Goal: Information Seeking & Learning: Compare options

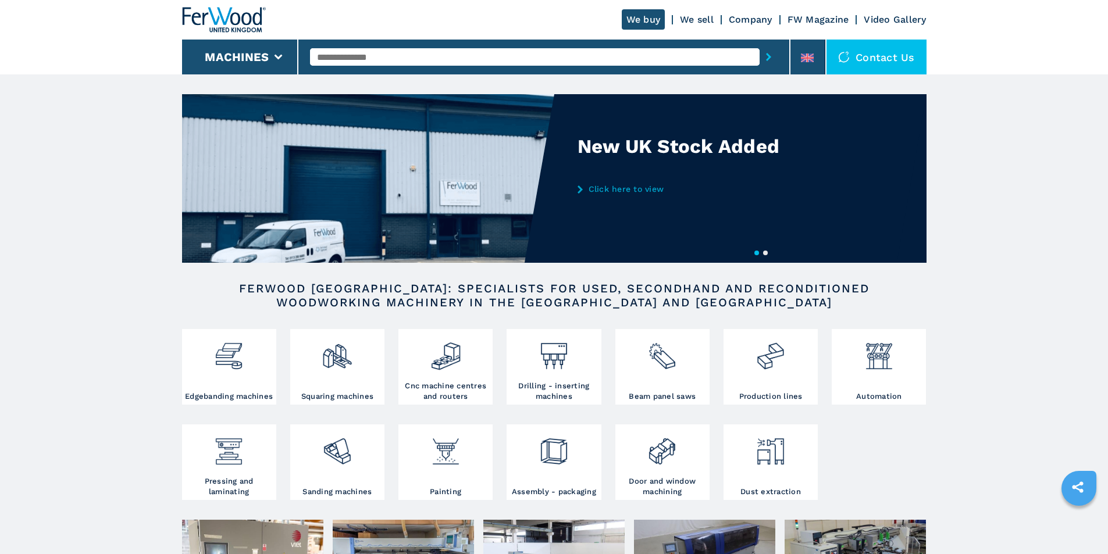
click at [373, 59] on input "text" at bounding box center [535, 56] width 450 height 17
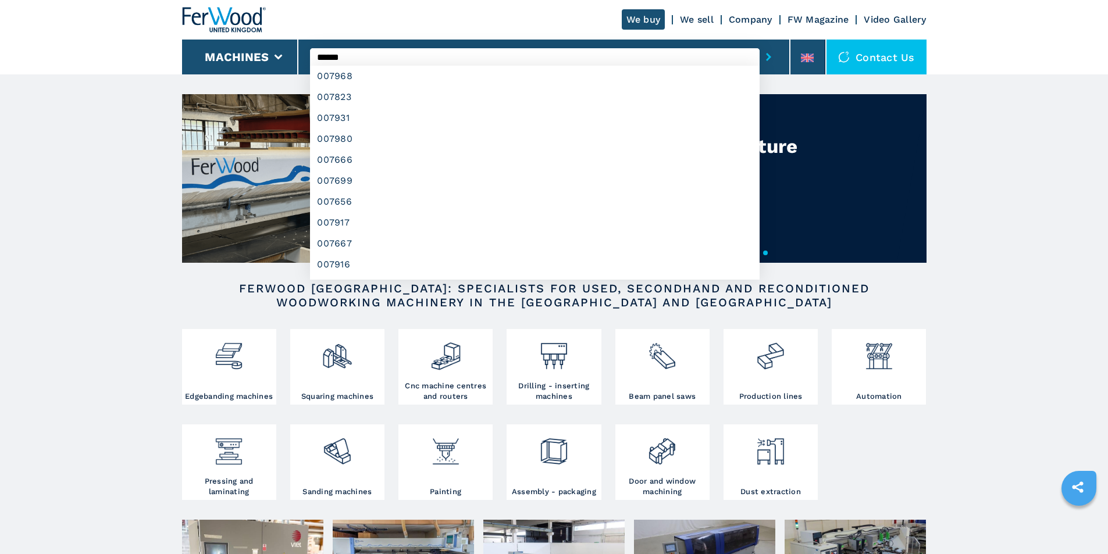
type input "******"
click at [760, 44] on button "submit-button" at bounding box center [769, 57] width 18 height 27
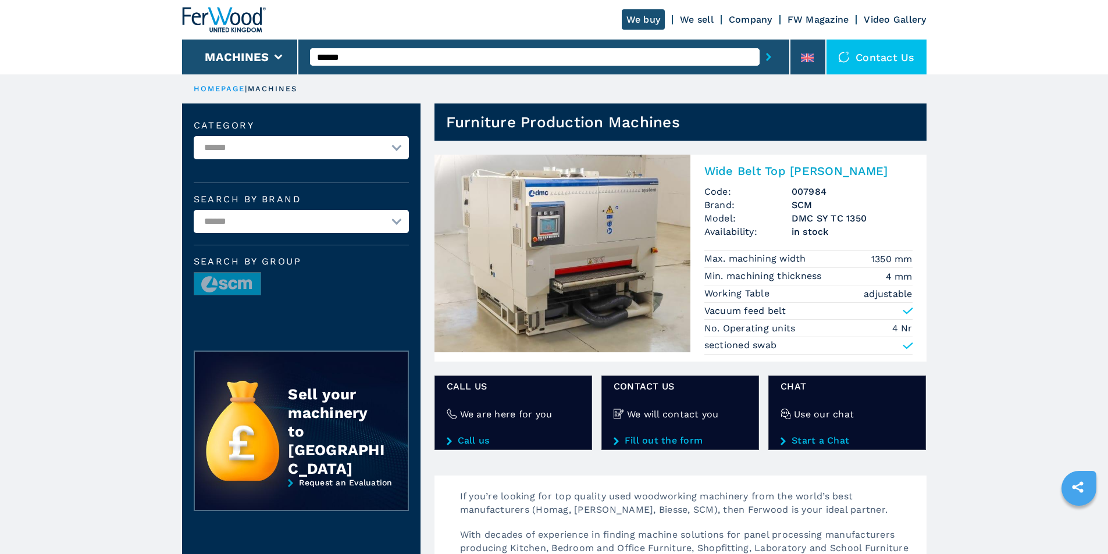
scroll to position [58, 0]
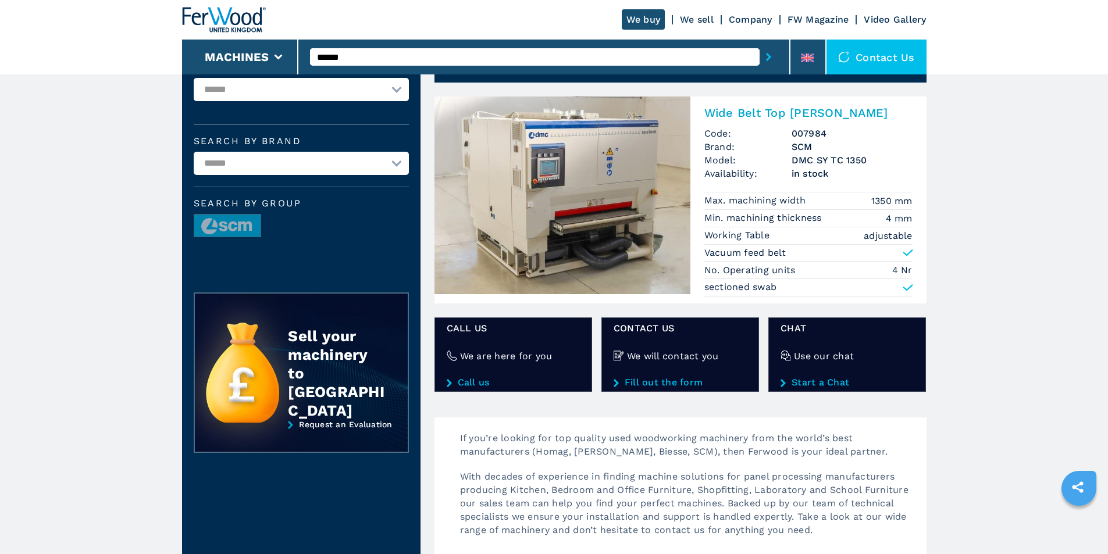
click at [514, 192] on img at bounding box center [563, 196] width 256 height 198
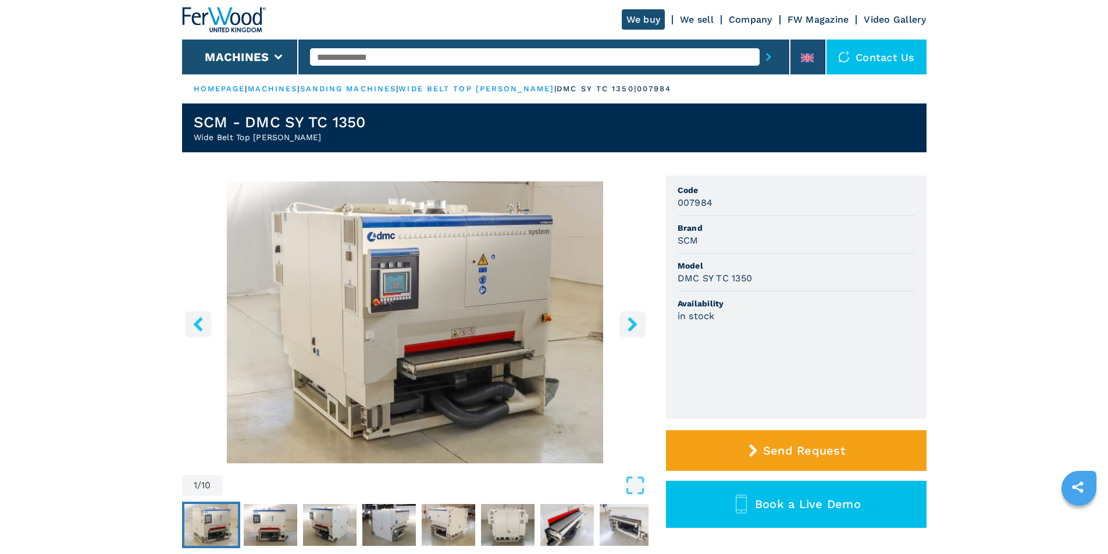
scroll to position [58, 0]
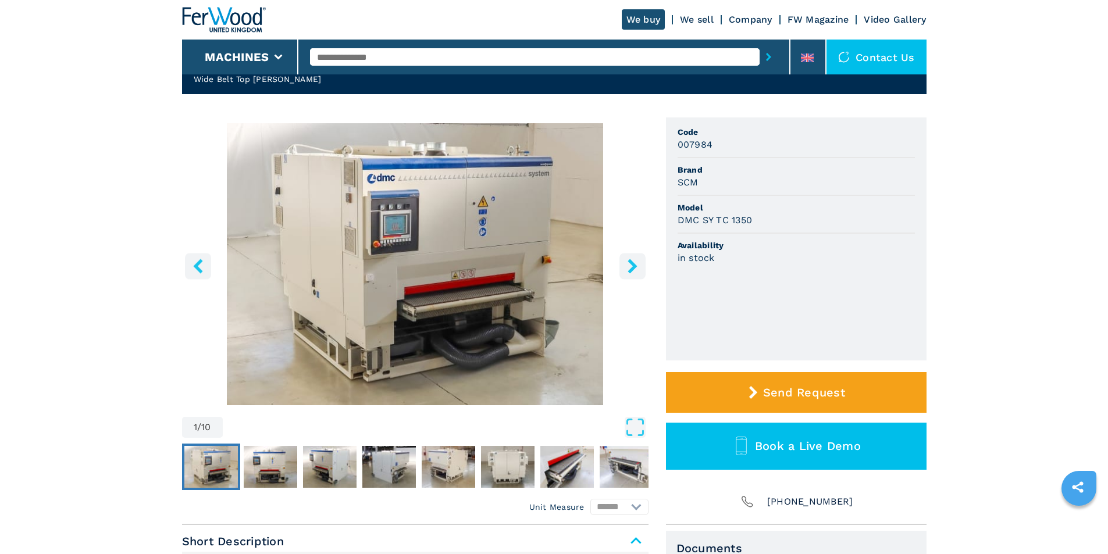
click at [634, 261] on icon "right-button" at bounding box center [632, 266] width 15 height 15
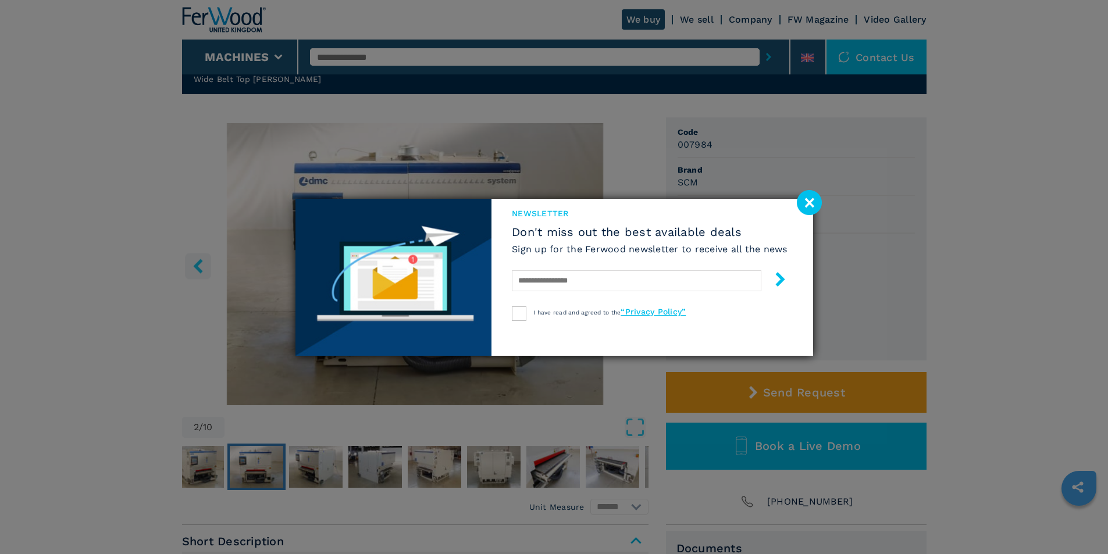
click at [808, 207] on image at bounding box center [809, 202] width 25 height 25
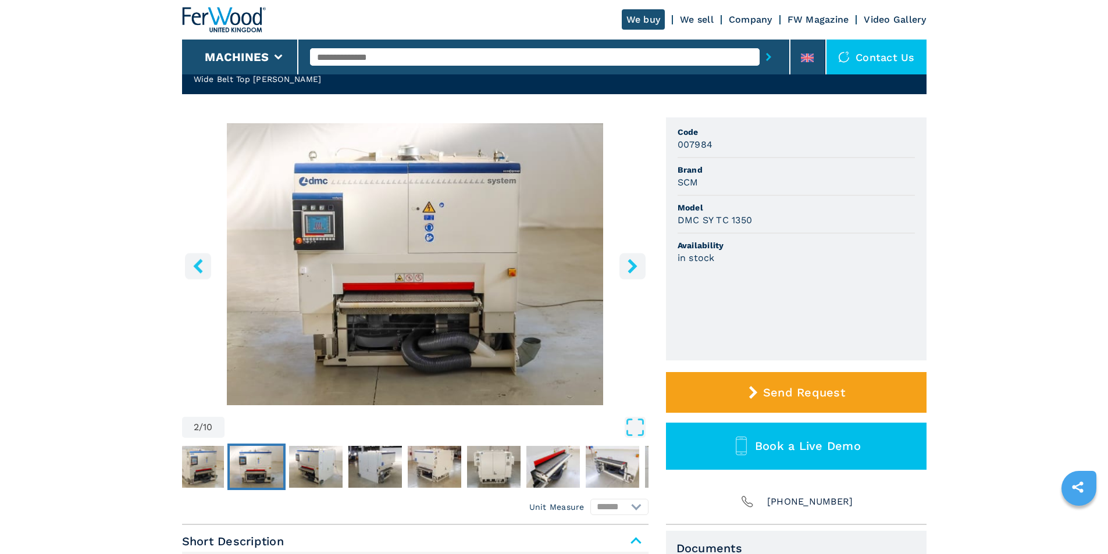
click at [636, 265] on icon "right-button" at bounding box center [632, 266] width 15 height 15
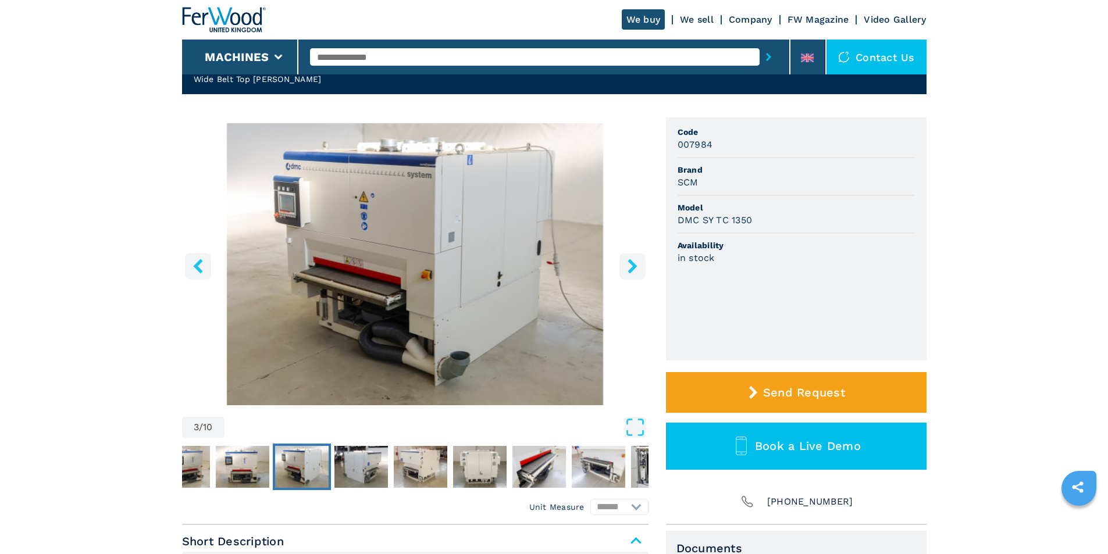
click at [636, 265] on icon "right-button" at bounding box center [632, 266] width 15 height 15
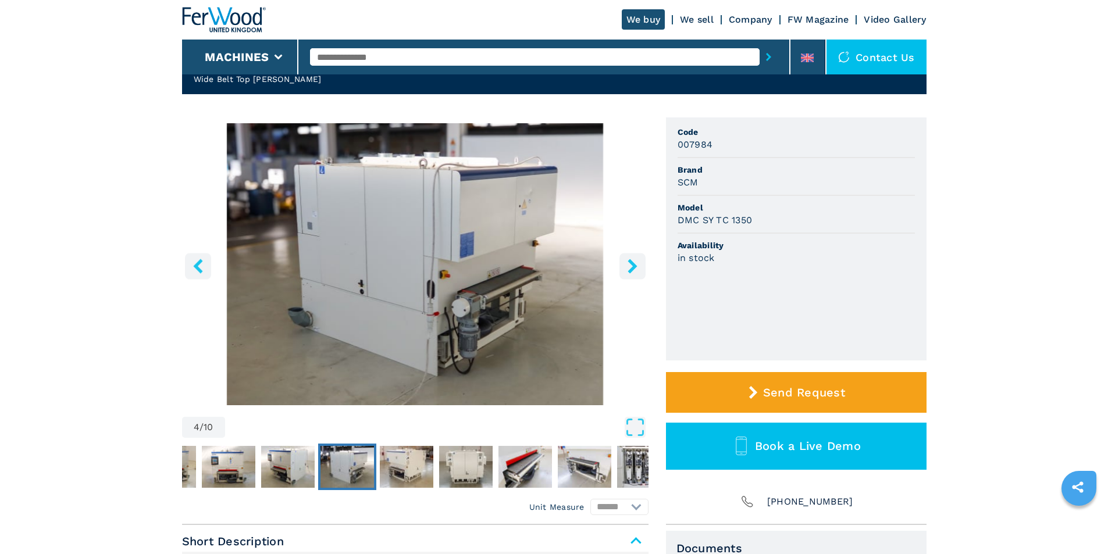
click at [636, 265] on icon "right-button" at bounding box center [632, 266] width 15 height 15
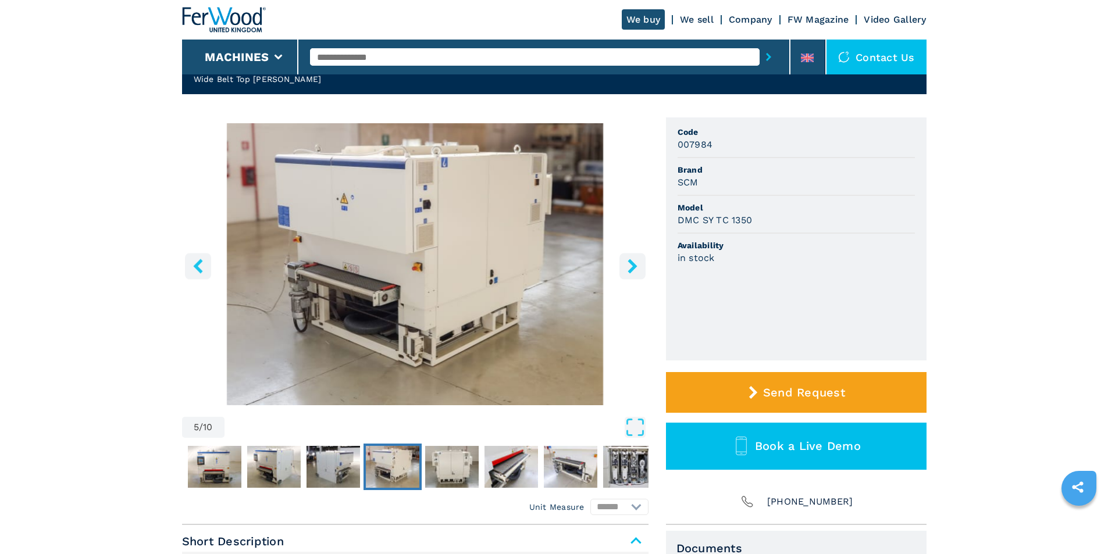
click at [636, 265] on icon "right-button" at bounding box center [632, 266] width 15 height 15
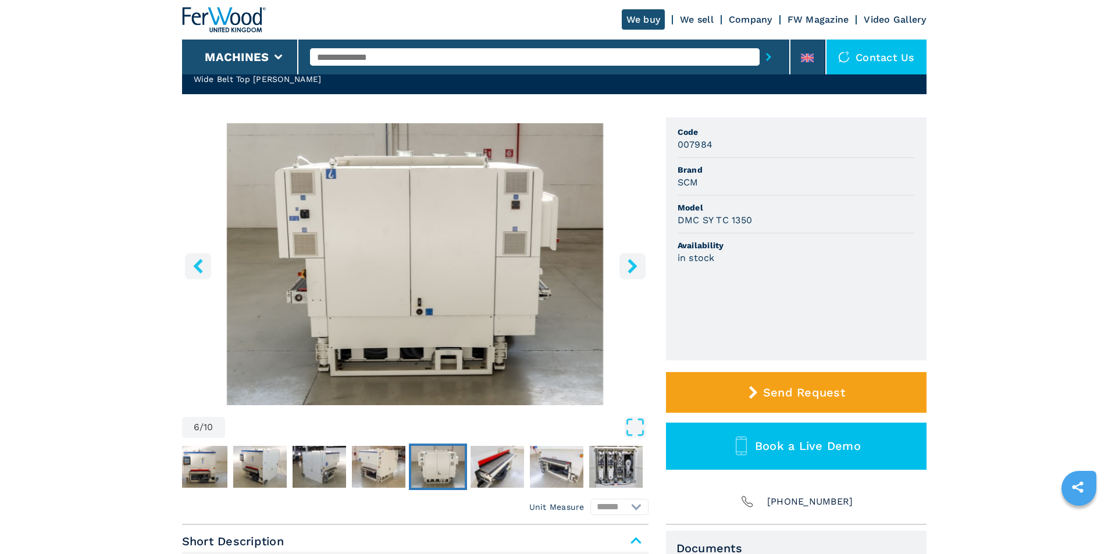
click at [636, 265] on icon "right-button" at bounding box center [632, 266] width 15 height 15
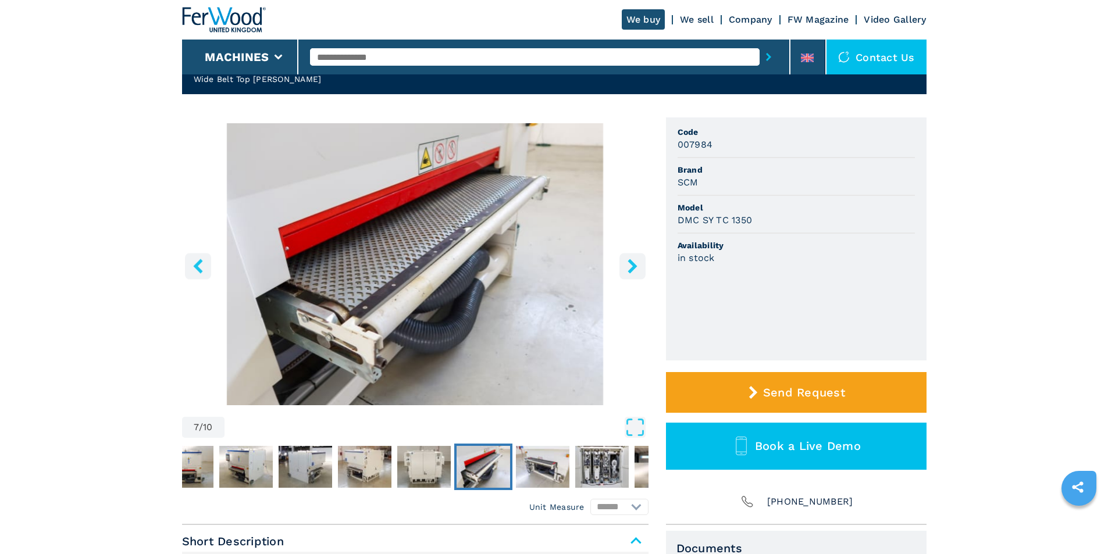
click at [636, 265] on icon "right-button" at bounding box center [632, 266] width 15 height 15
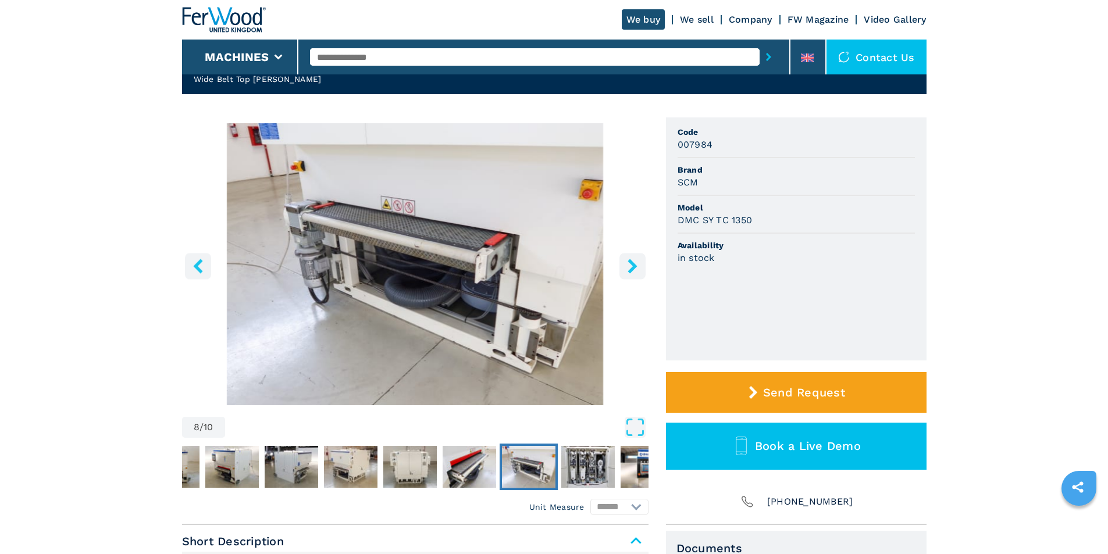
click at [636, 265] on icon "right-button" at bounding box center [632, 266] width 15 height 15
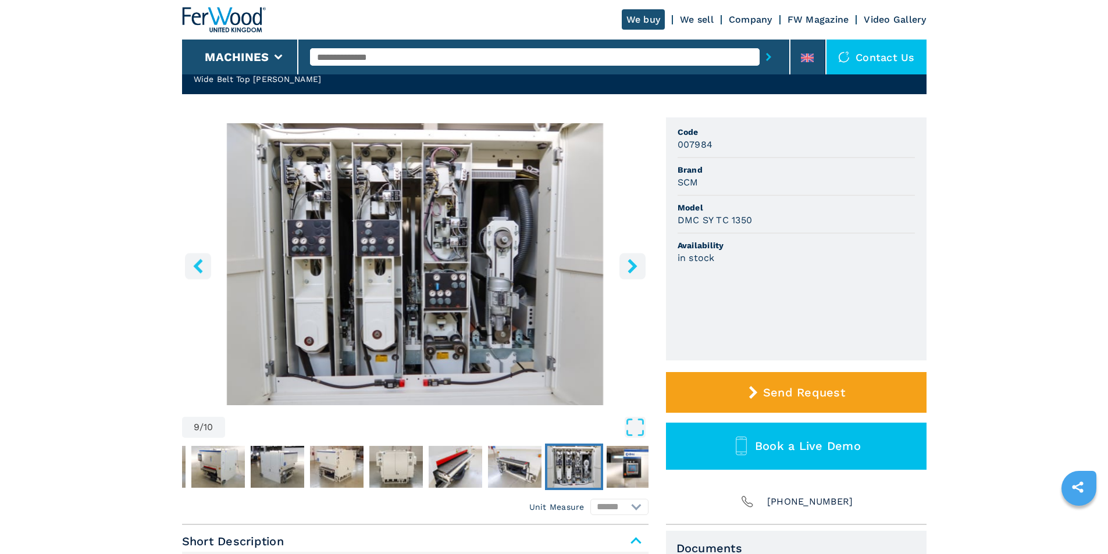
click at [636, 265] on icon "right-button" at bounding box center [632, 266] width 15 height 15
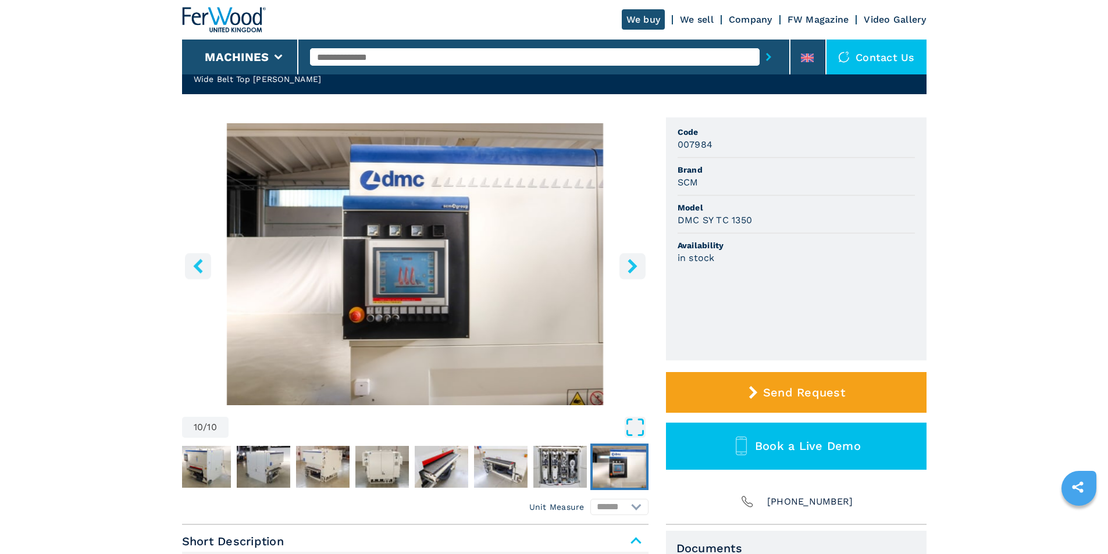
click at [636, 432] on icon "Open Fullscreen" at bounding box center [635, 427] width 21 height 21
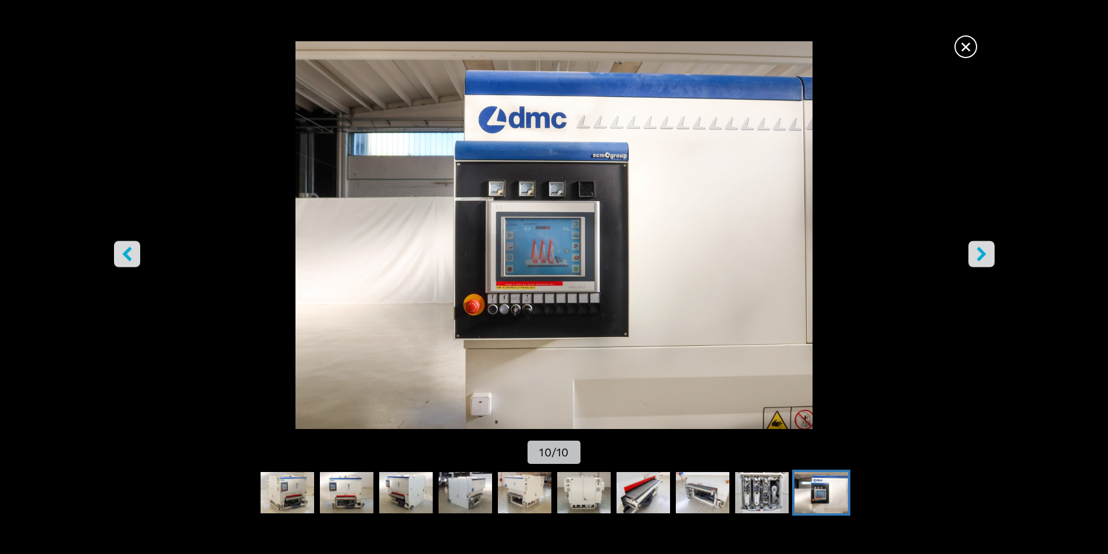
click at [984, 258] on icon "right-button" at bounding box center [981, 254] width 15 height 15
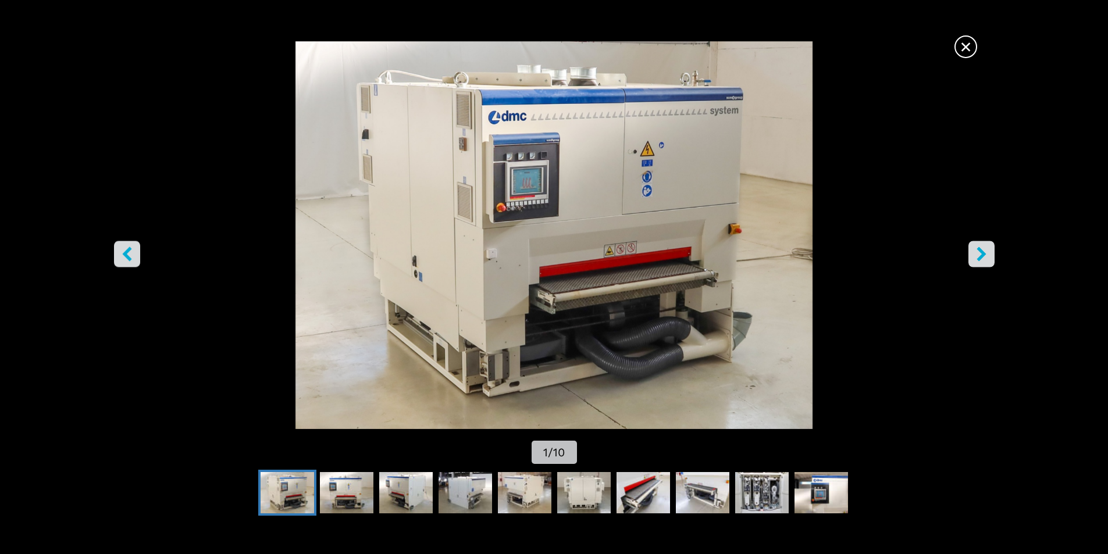
click at [984, 258] on icon "right-button" at bounding box center [981, 254] width 15 height 15
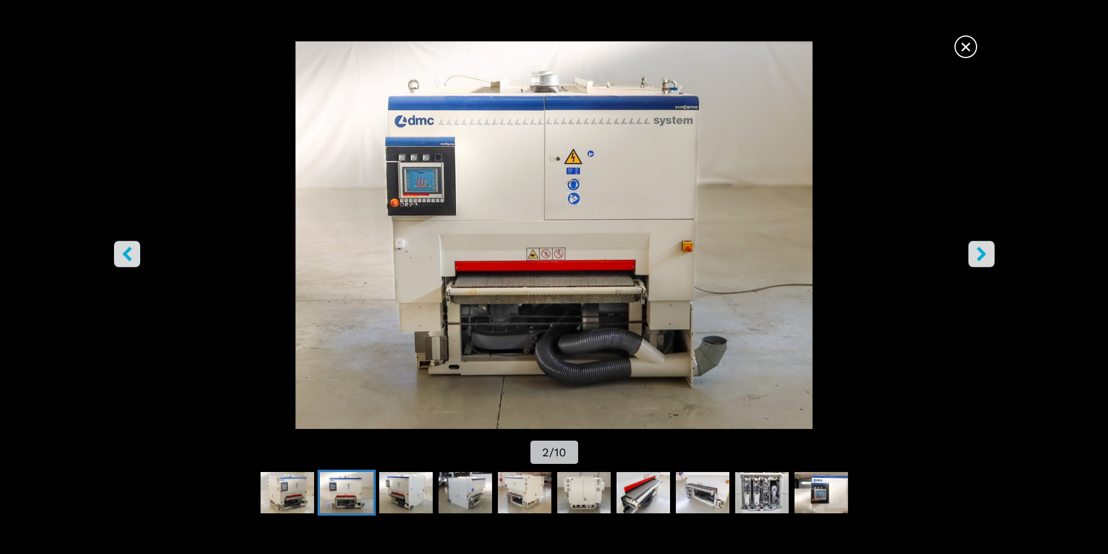
click at [984, 258] on icon "right-button" at bounding box center [981, 254] width 15 height 15
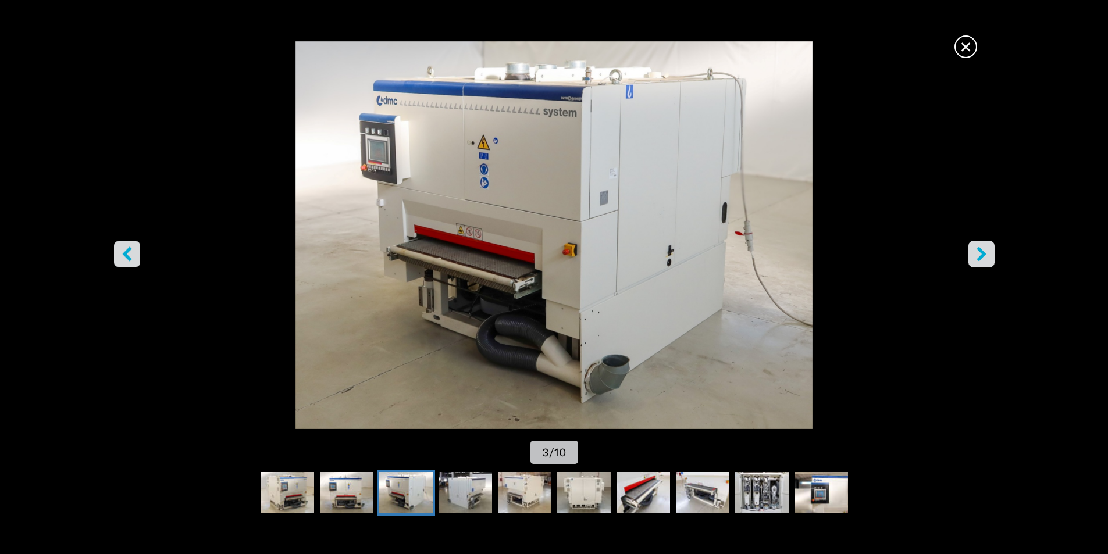
click at [984, 258] on icon "right-button" at bounding box center [981, 254] width 15 height 15
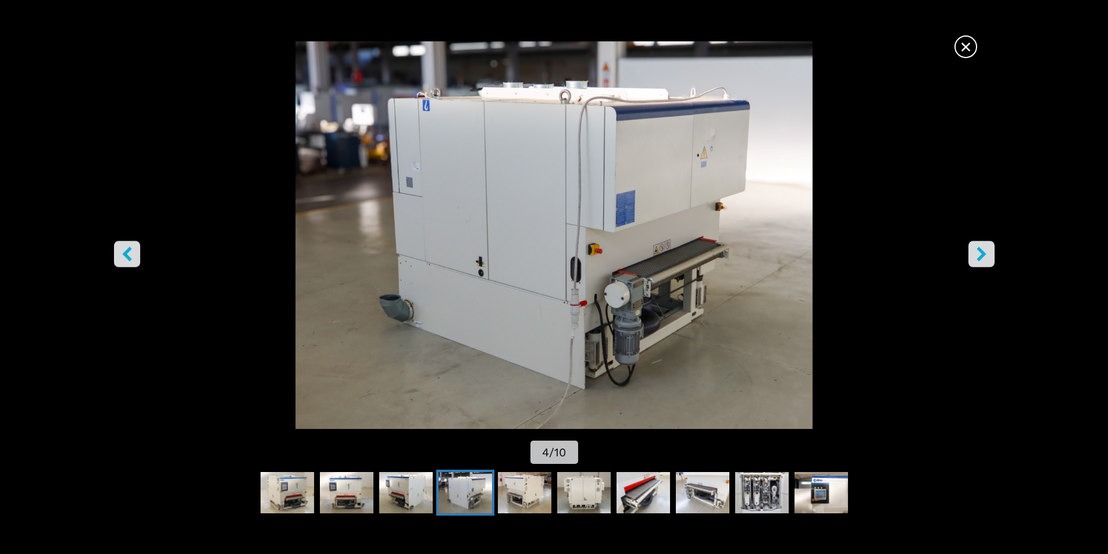
click at [984, 258] on icon "right-button" at bounding box center [981, 254] width 15 height 15
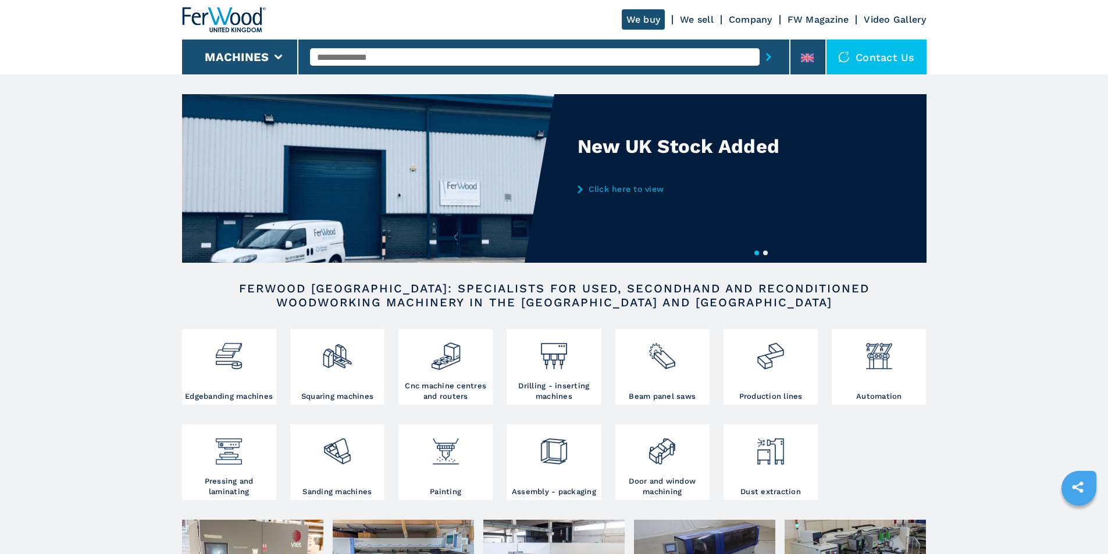
click at [344, 54] on input "text" at bounding box center [535, 56] width 450 height 17
type input "*"
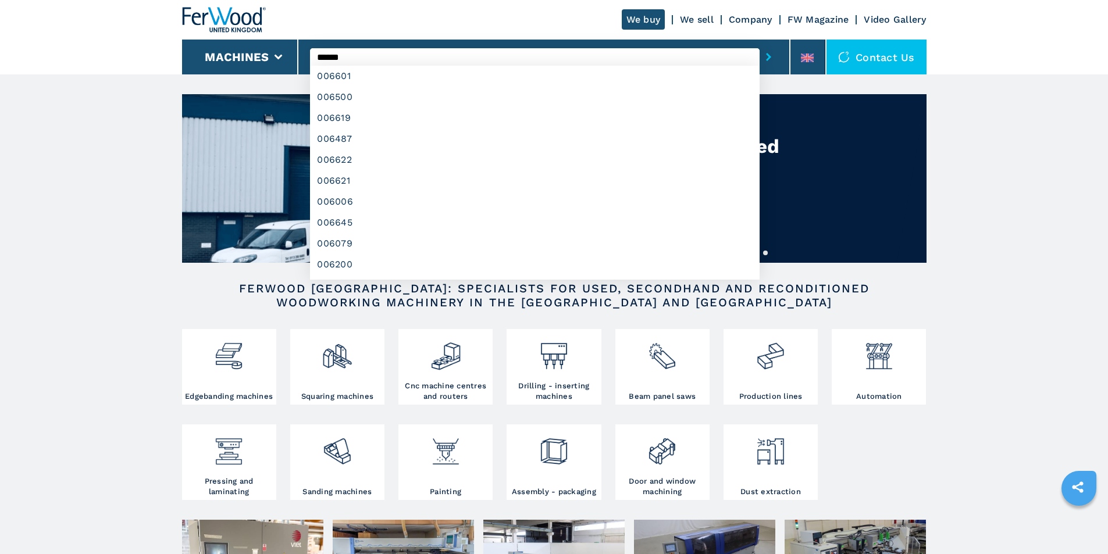
type input "******"
click at [760, 44] on button "submit-button" at bounding box center [769, 57] width 18 height 27
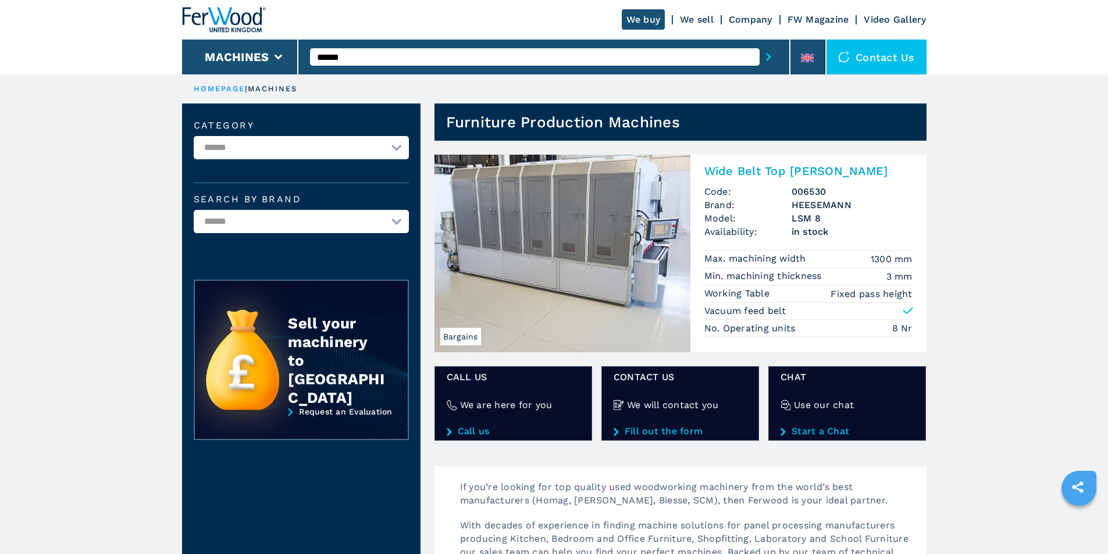
click at [658, 250] on img at bounding box center [563, 254] width 256 height 198
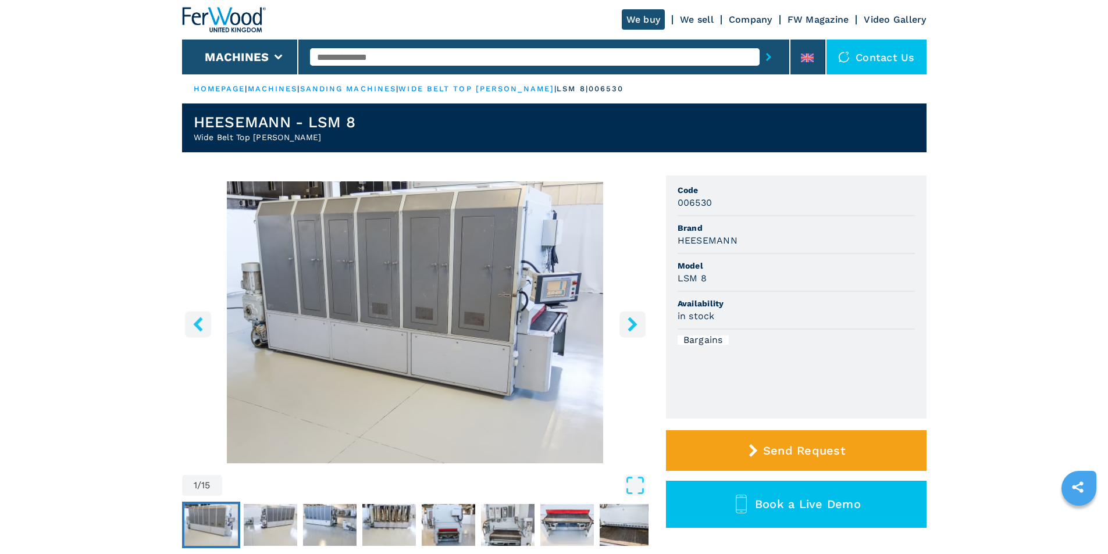
click at [633, 328] on icon "right-button" at bounding box center [632, 324] width 15 height 15
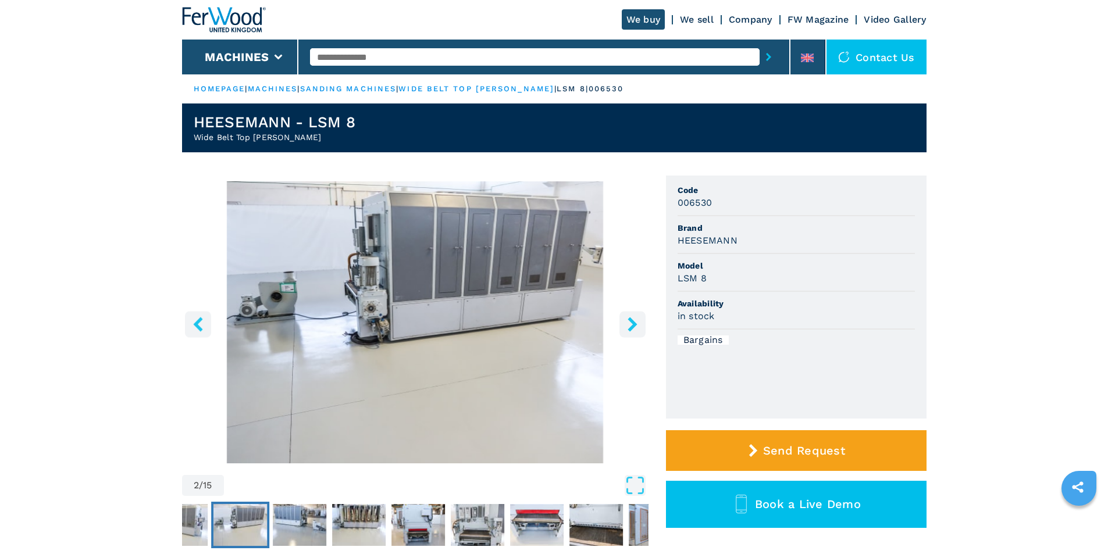
click at [633, 328] on icon "right-button" at bounding box center [632, 324] width 15 height 15
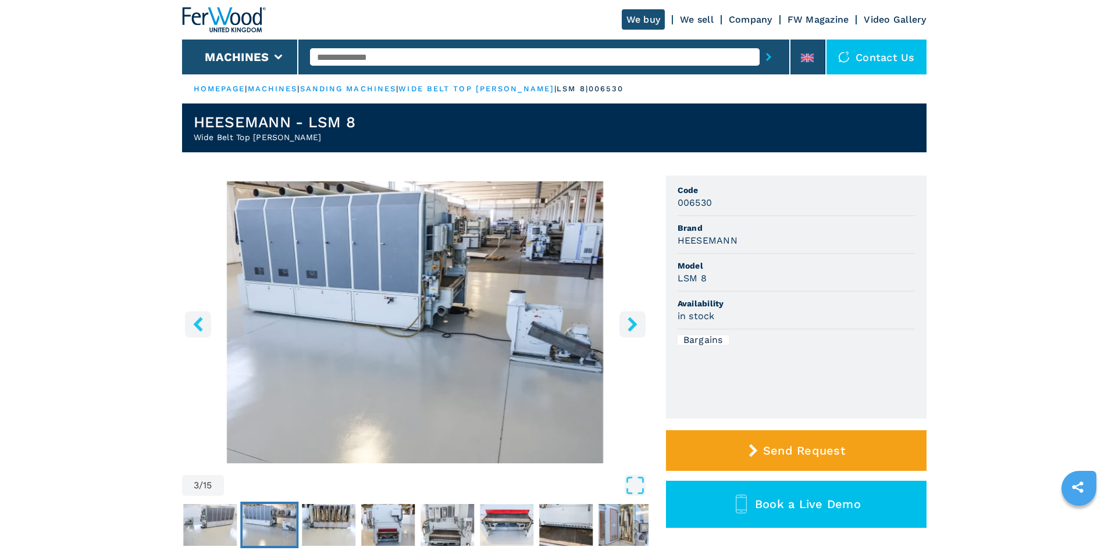
click at [633, 328] on icon "right-button" at bounding box center [632, 324] width 15 height 15
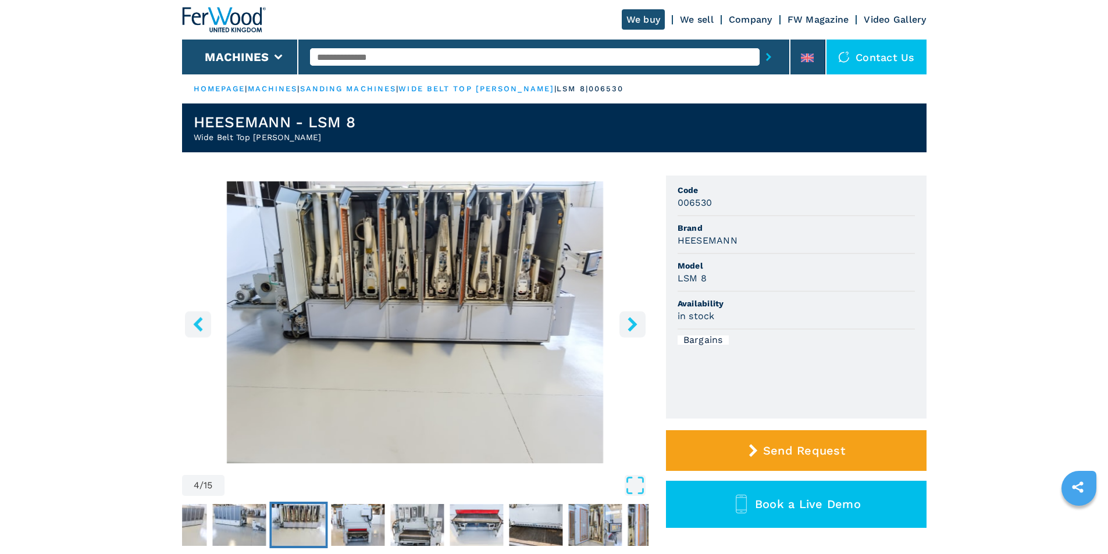
click at [633, 327] on icon "right-button" at bounding box center [632, 324] width 9 height 15
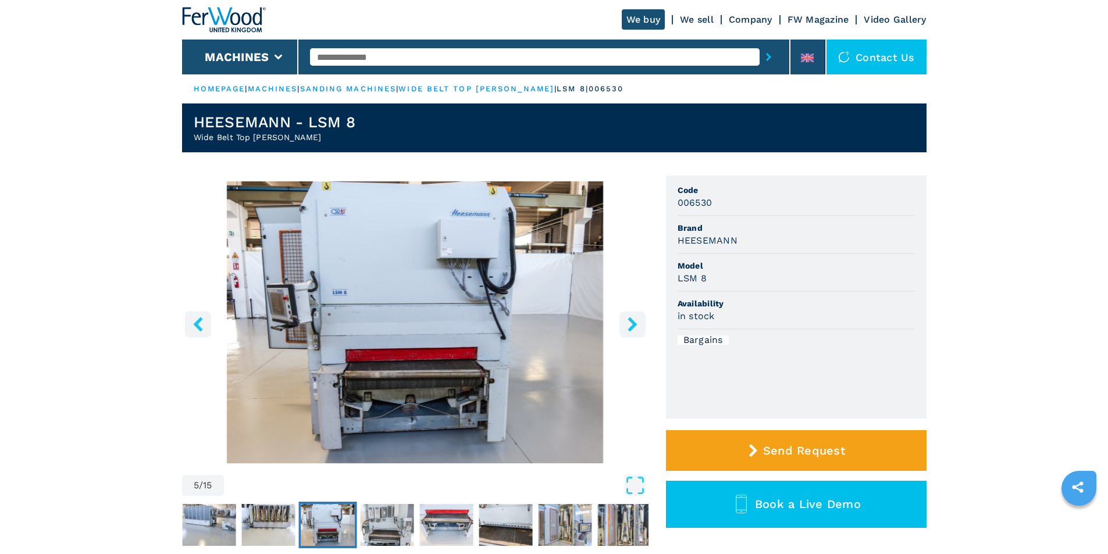
click at [633, 327] on icon "right-button" at bounding box center [632, 324] width 9 height 15
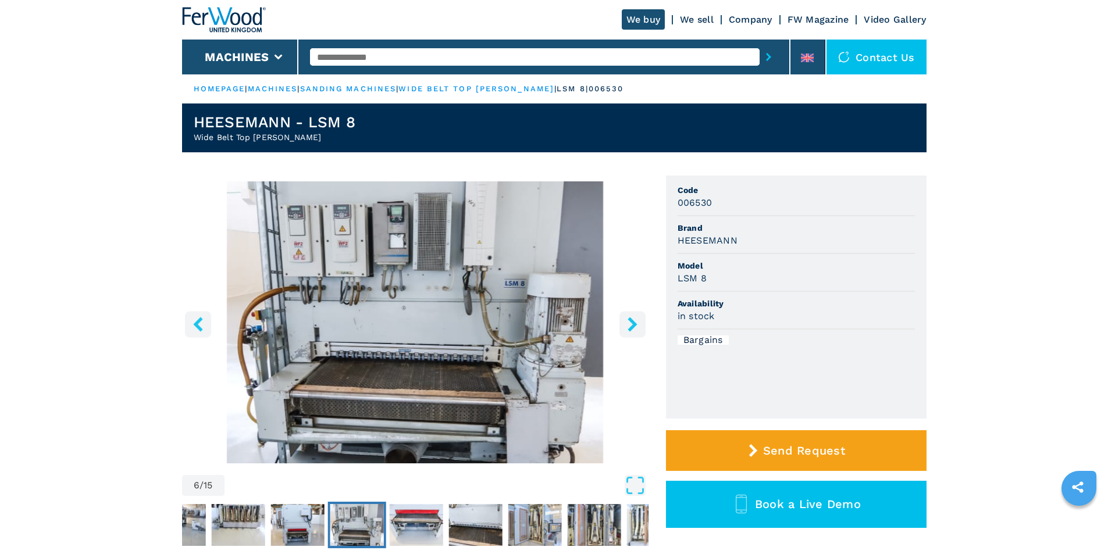
click at [633, 327] on icon "right-button" at bounding box center [632, 324] width 9 height 15
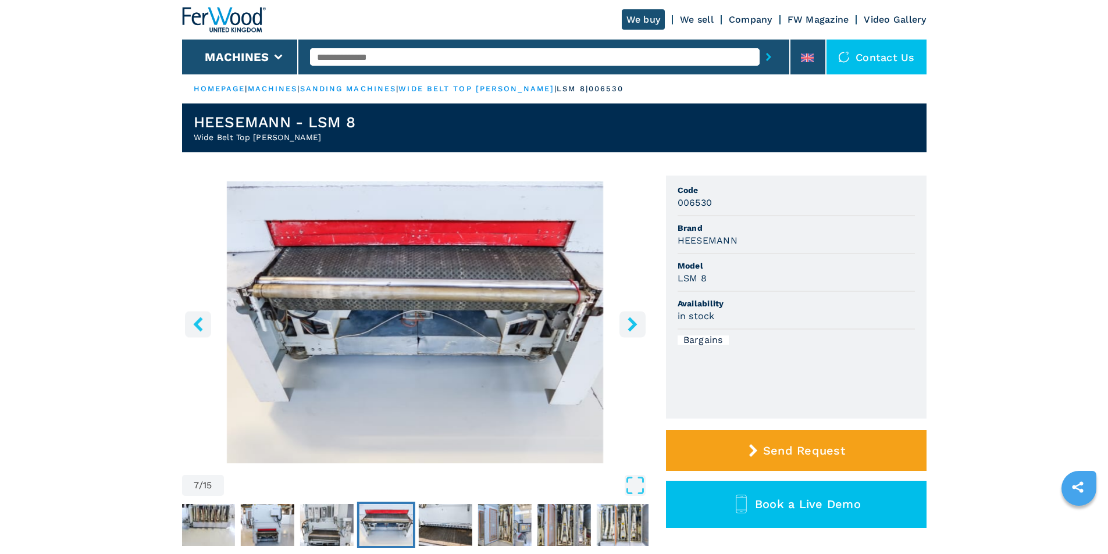
click at [493, 91] on link "wide belt top [PERSON_NAME]" at bounding box center [476, 88] width 156 height 9
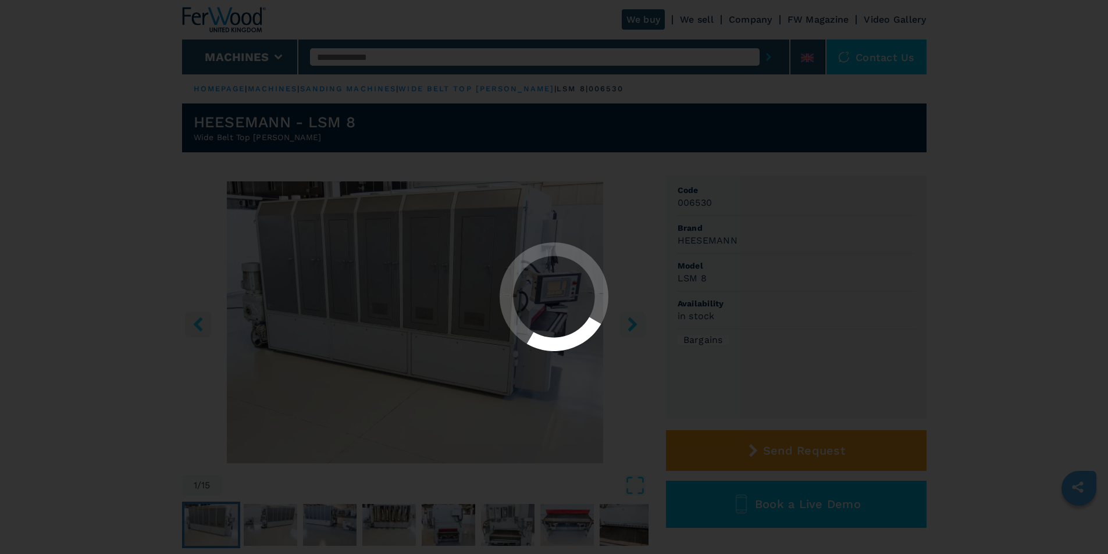
select select "**********"
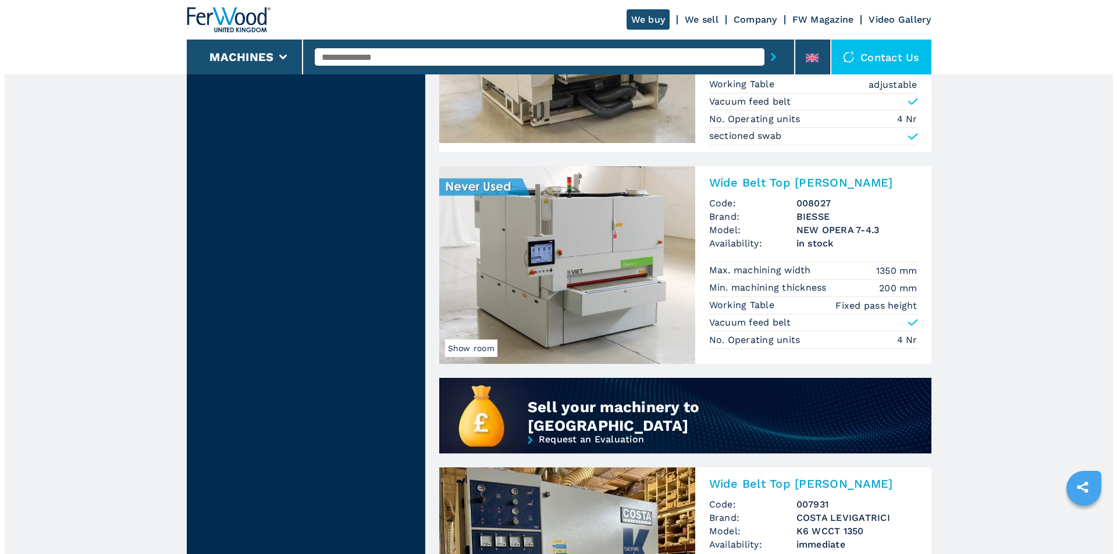
scroll to position [640, 0]
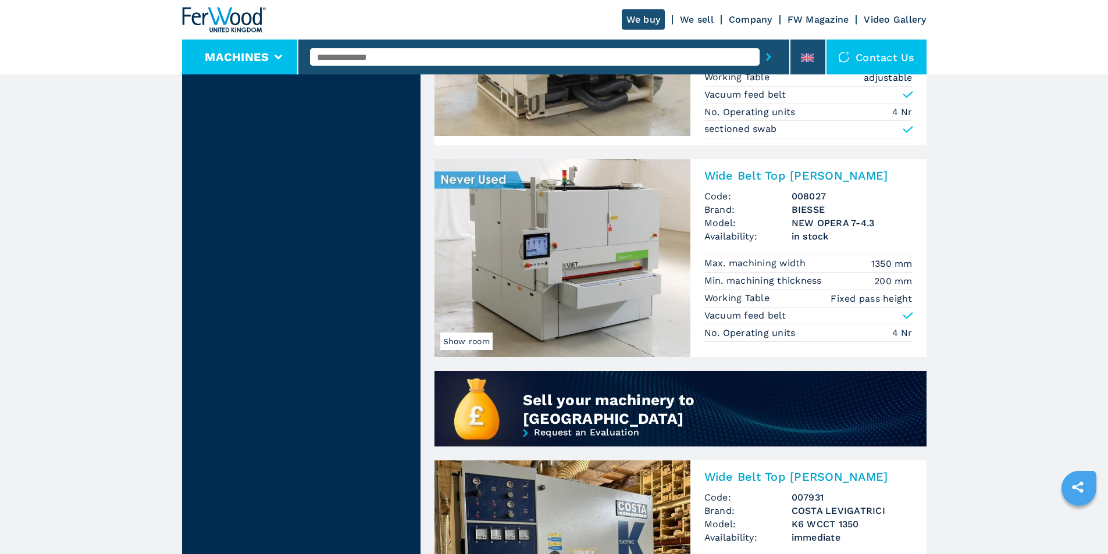
click at [255, 58] on button "Machines" at bounding box center [237, 57] width 64 height 14
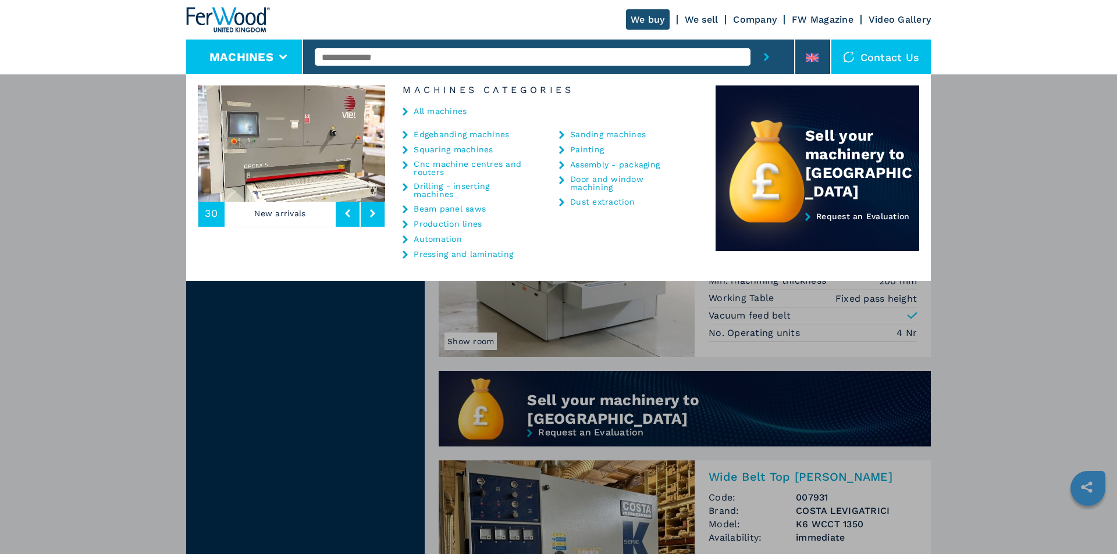
click at [454, 209] on link "Beam panel saws" at bounding box center [450, 209] width 72 height 8
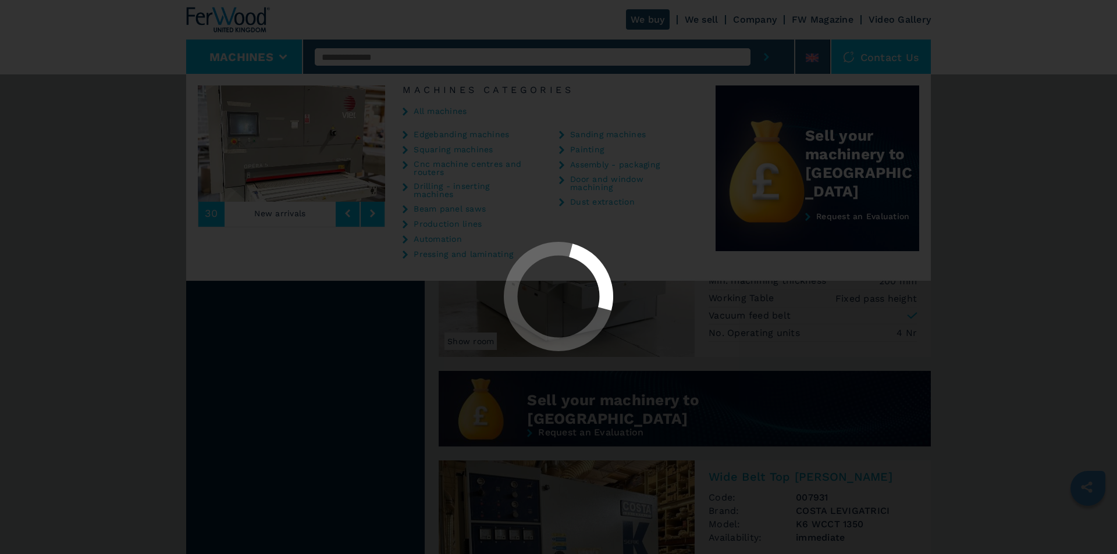
select select "**********"
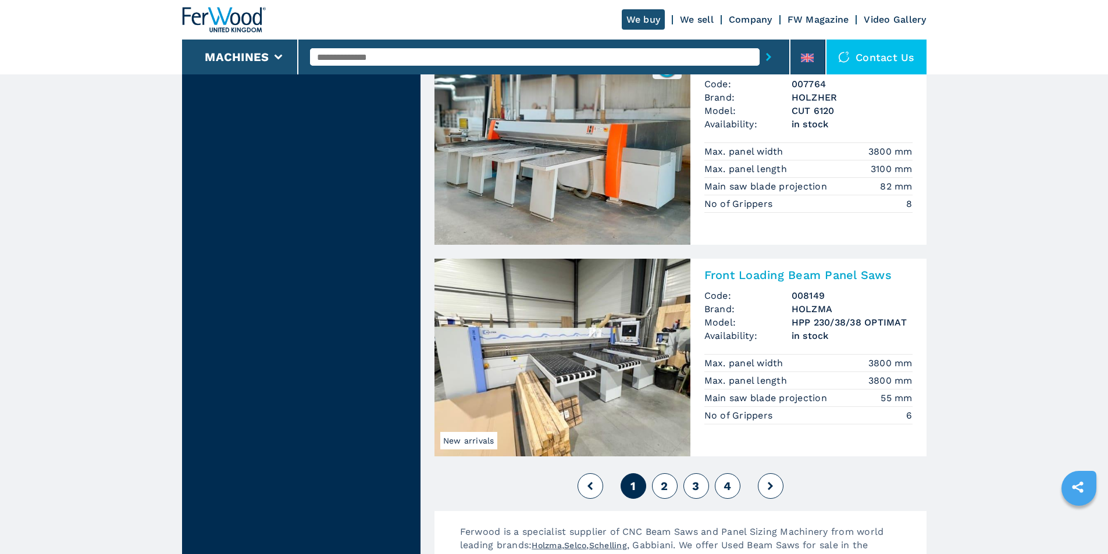
scroll to position [2385, 0]
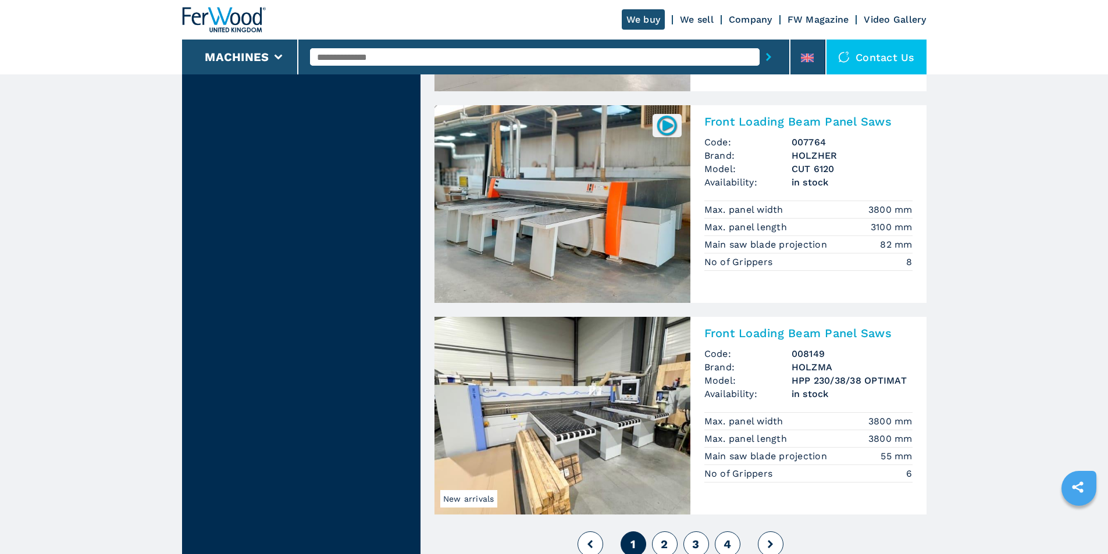
click at [610, 223] on img at bounding box center [563, 204] width 256 height 198
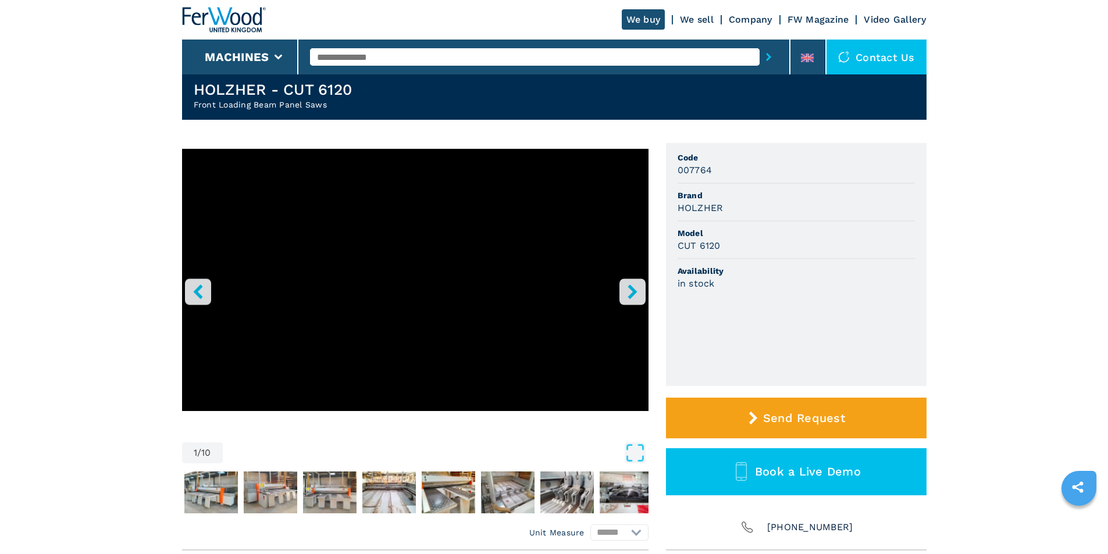
scroll to position [58, 0]
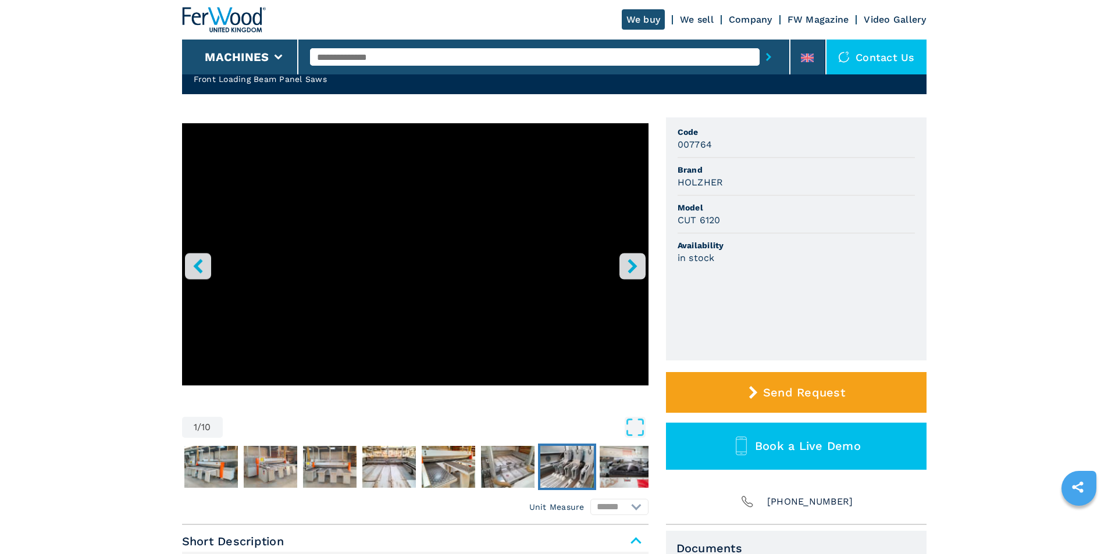
click at [590, 461] on img "Go to Slide 8" at bounding box center [567, 467] width 54 height 42
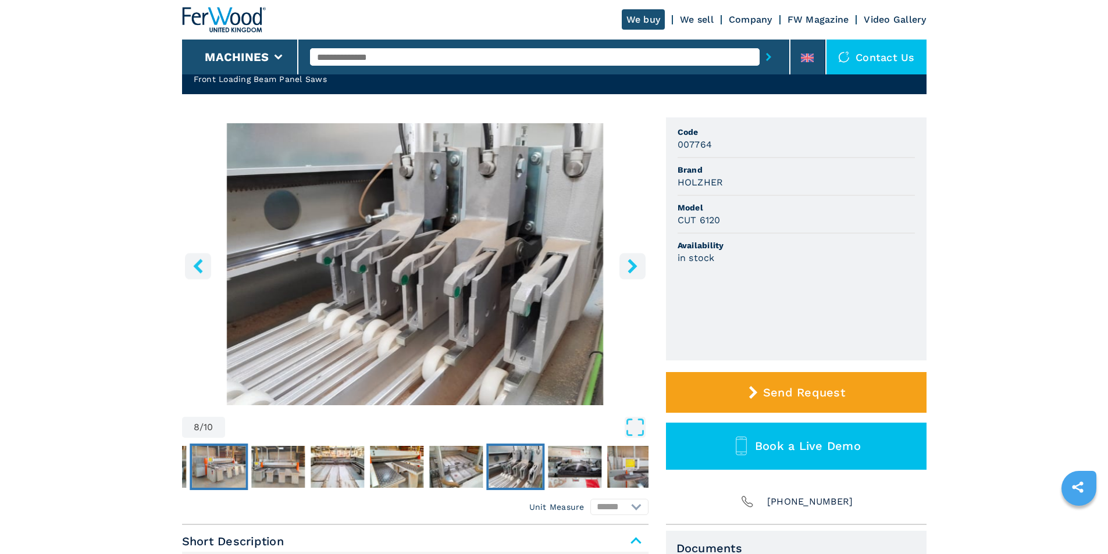
click at [224, 478] on img "Go to Slide 3" at bounding box center [219, 467] width 54 height 42
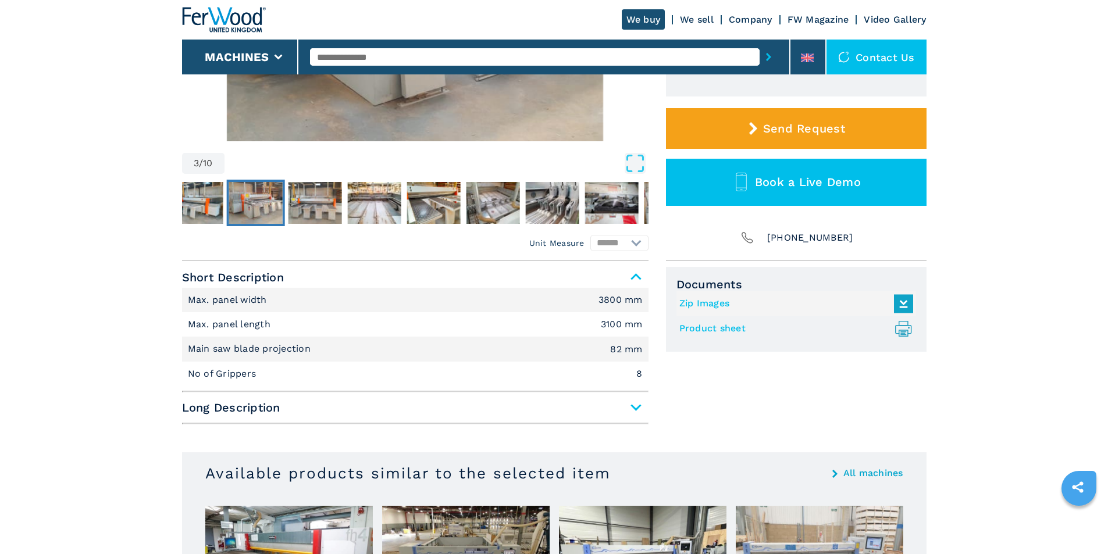
scroll to position [349, 0]
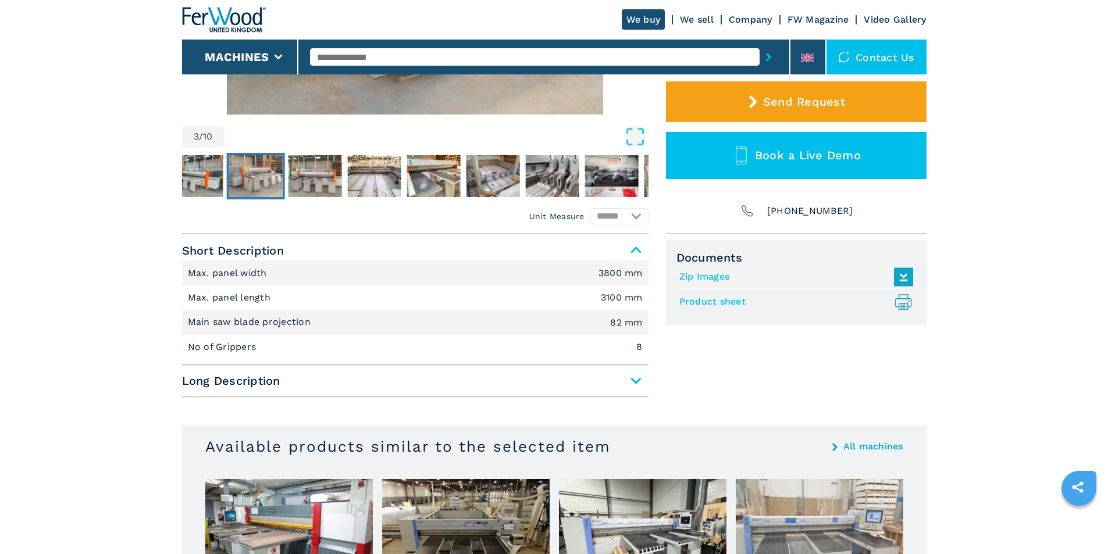
click at [638, 378] on span "Long Description" at bounding box center [415, 381] width 467 height 21
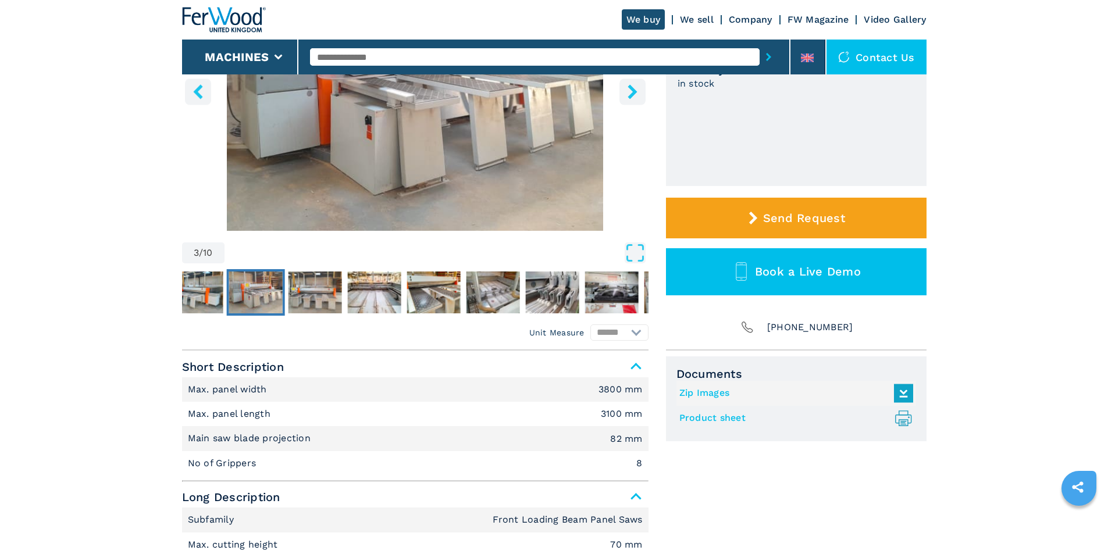
scroll to position [175, 0]
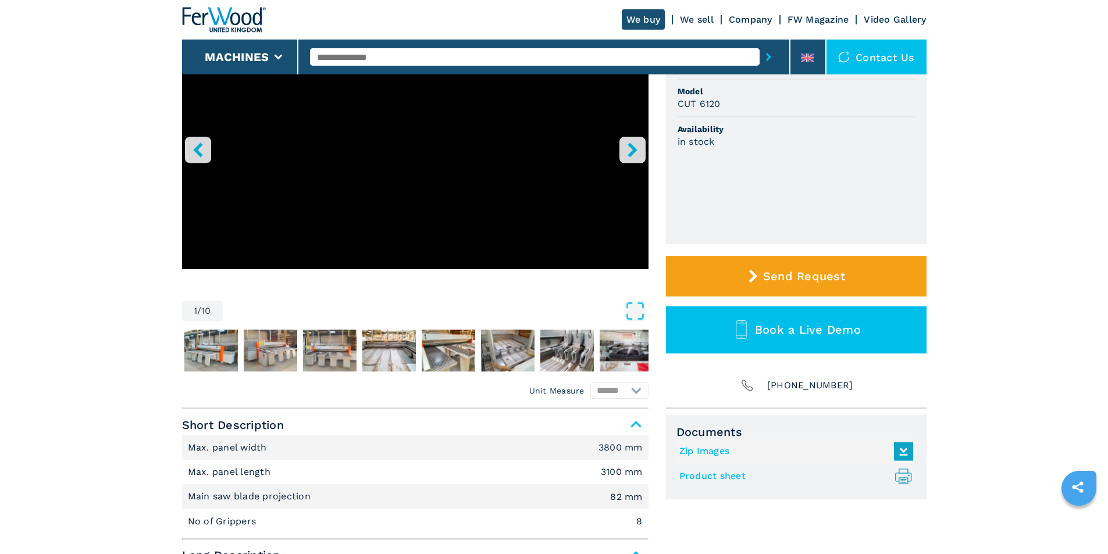
select select "**********"
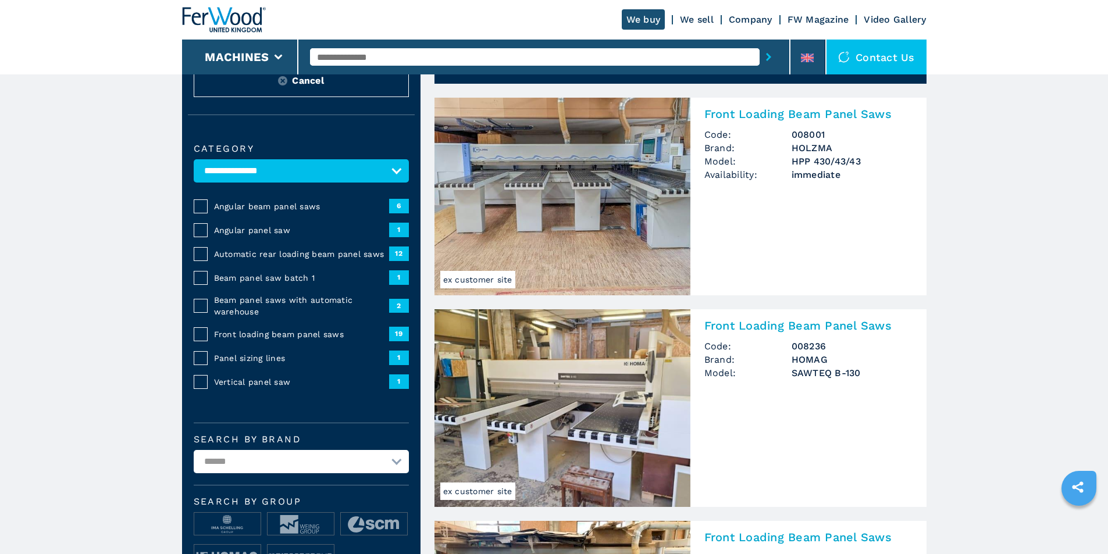
select select "**********"
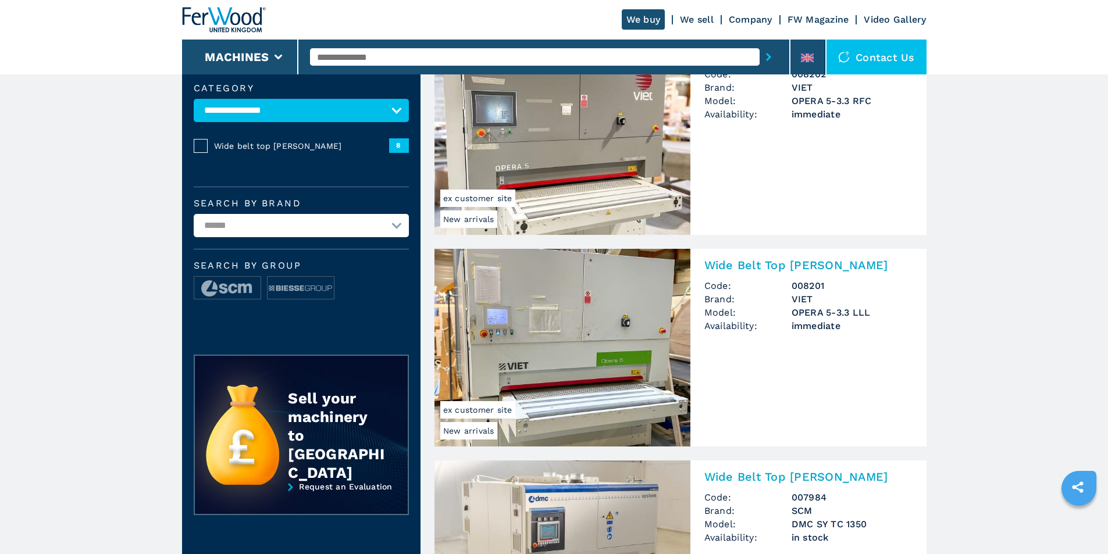
scroll to position [176, 0]
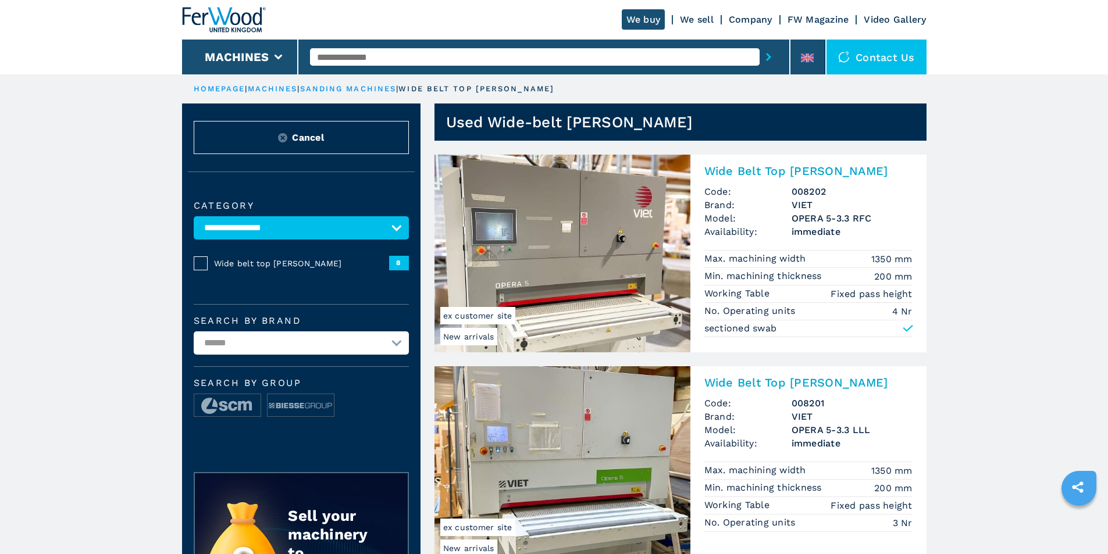
select select "**********"
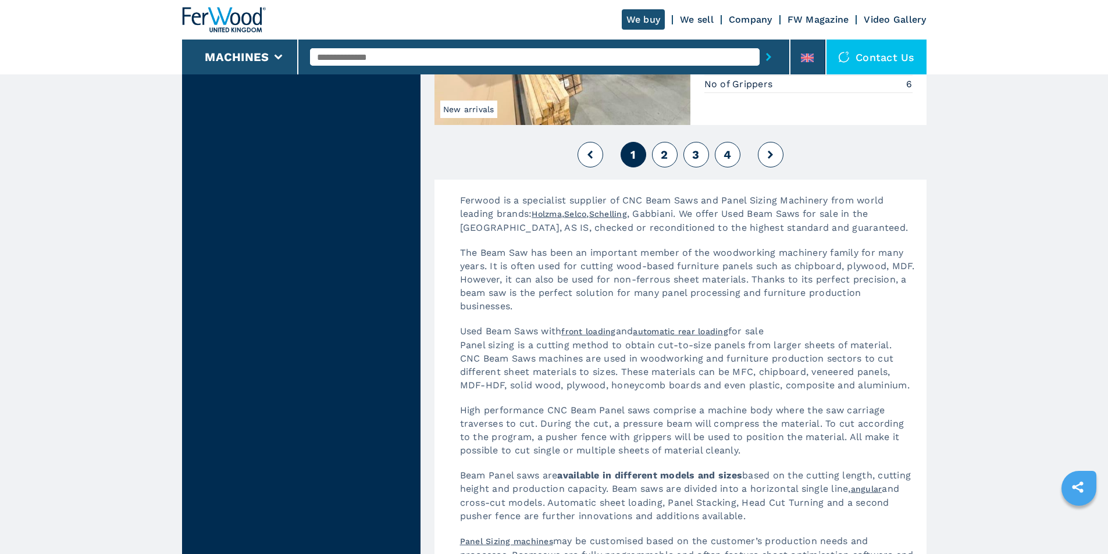
scroll to position [2792, 0]
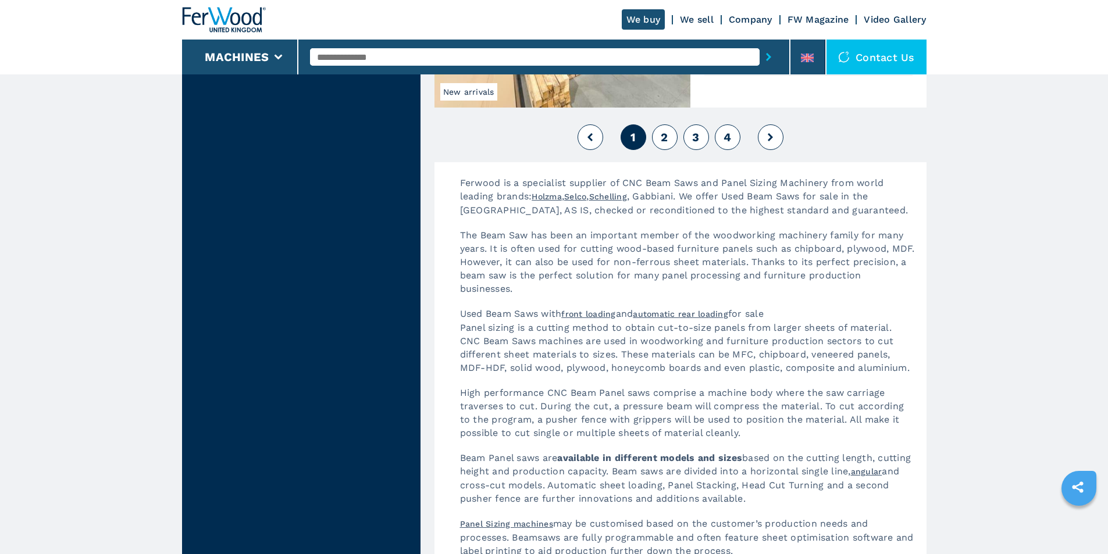
click at [672, 142] on button "2" at bounding box center [665, 137] width 26 height 26
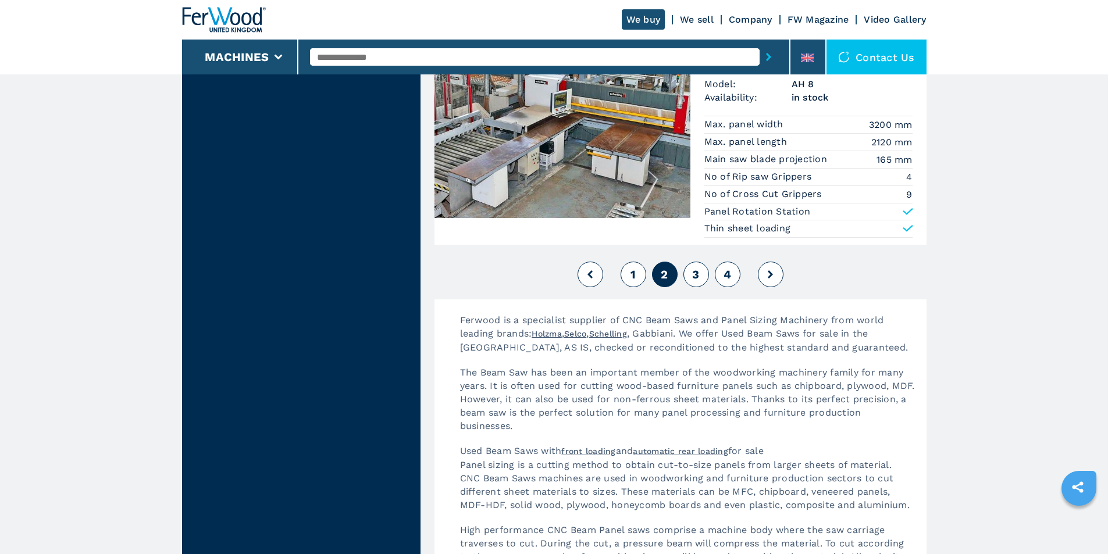
scroll to position [2734, 0]
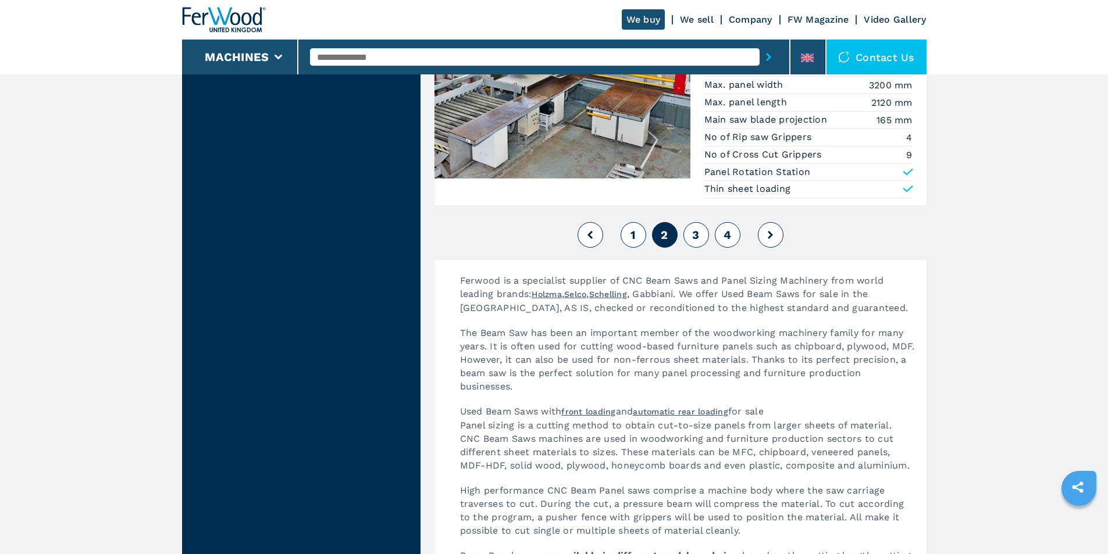
click at [696, 233] on span "3" at bounding box center [695, 235] width 7 height 14
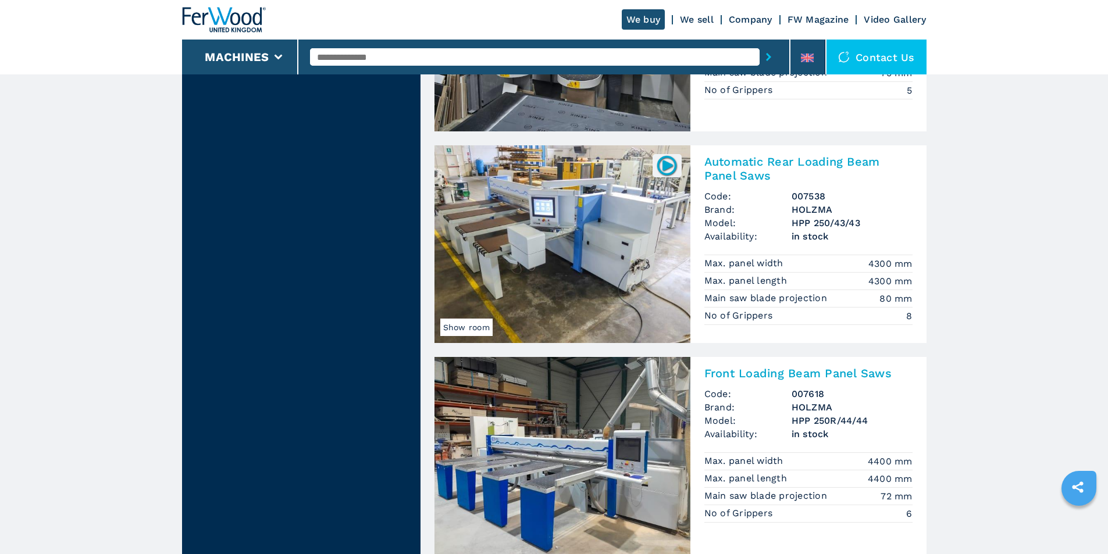
scroll to position [2210, 0]
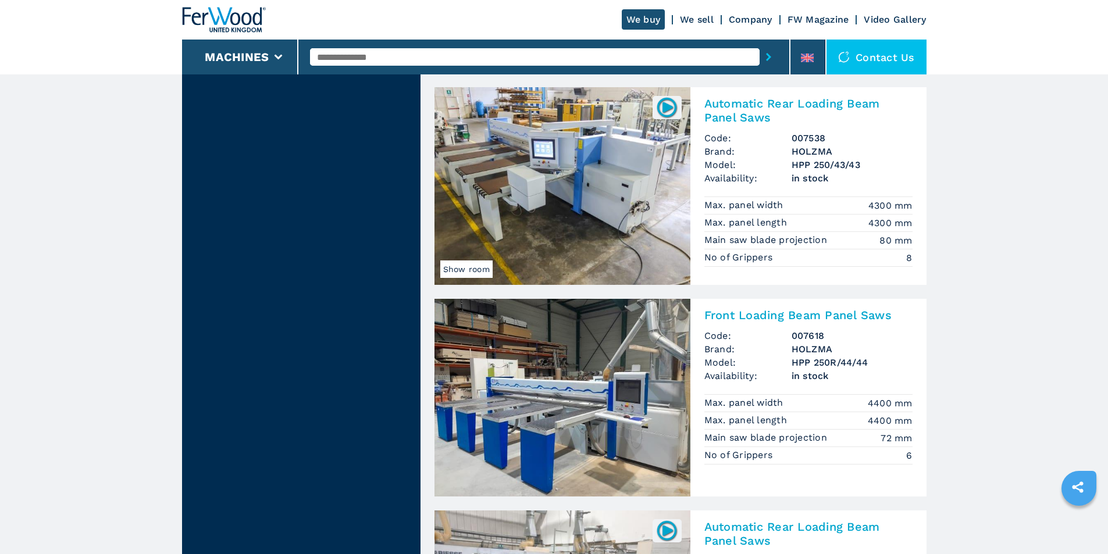
click at [571, 187] on img at bounding box center [563, 186] width 256 height 198
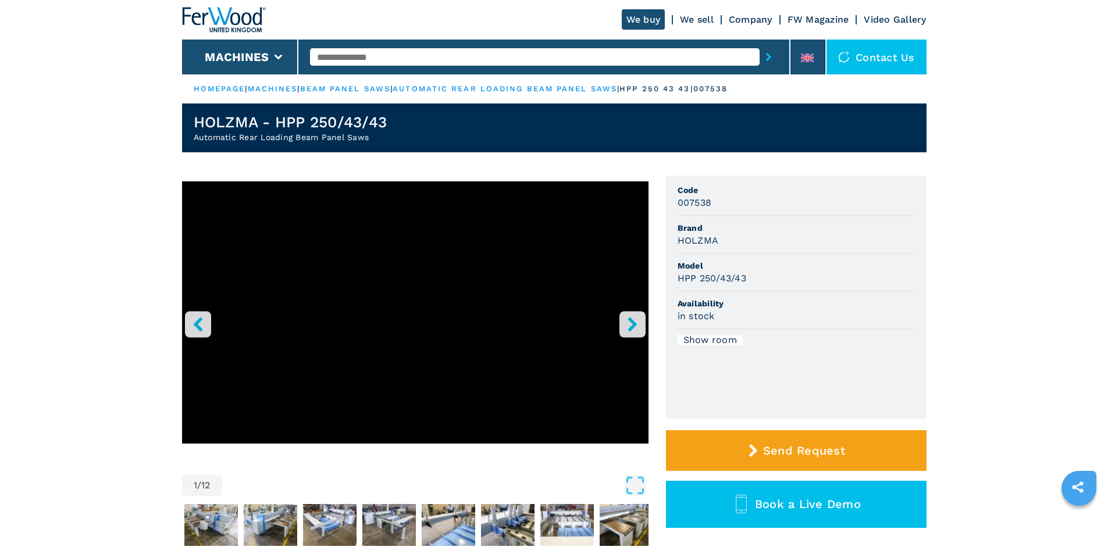
click at [632, 321] on icon "right-button" at bounding box center [632, 324] width 9 height 15
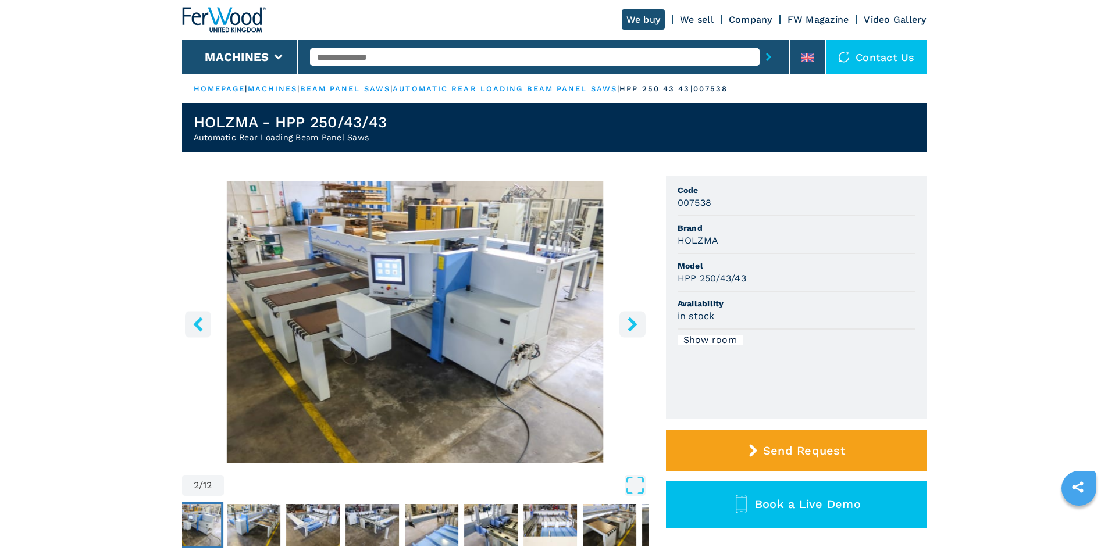
click at [632, 321] on icon "right-button" at bounding box center [632, 324] width 9 height 15
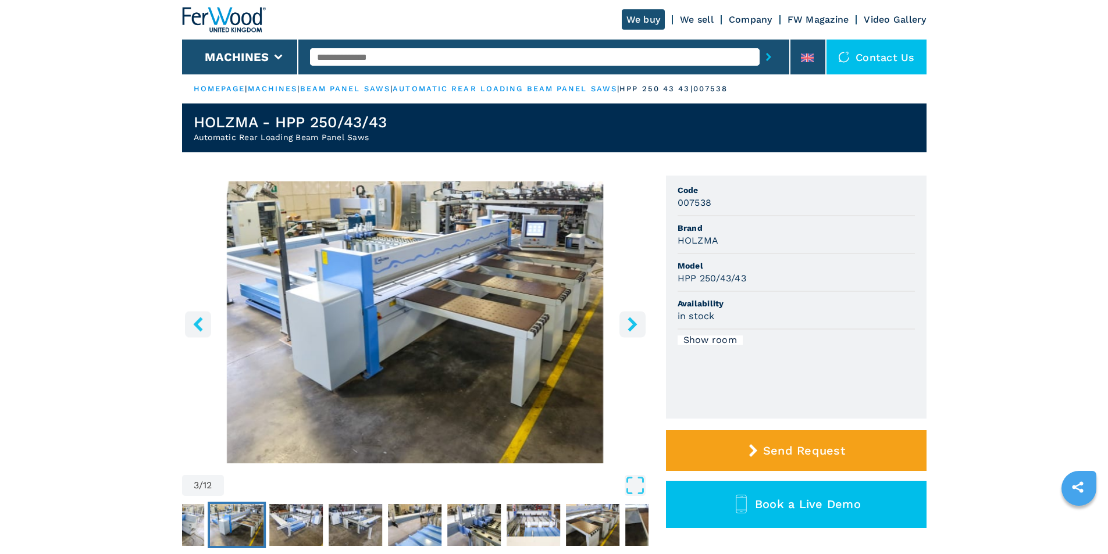
click at [632, 321] on icon "right-button" at bounding box center [632, 324] width 9 height 15
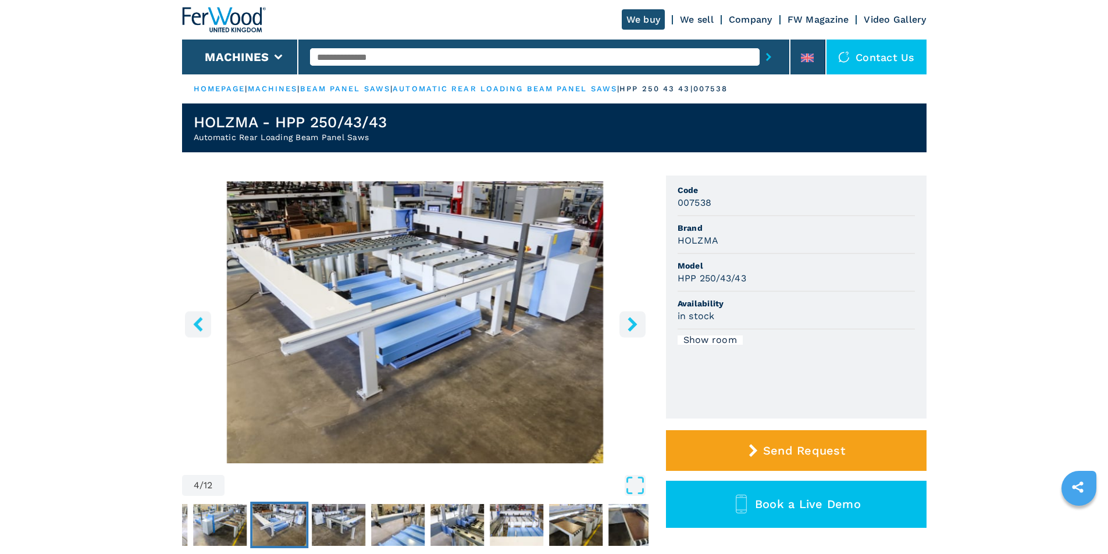
click at [632, 321] on icon "right-button" at bounding box center [632, 324] width 9 height 15
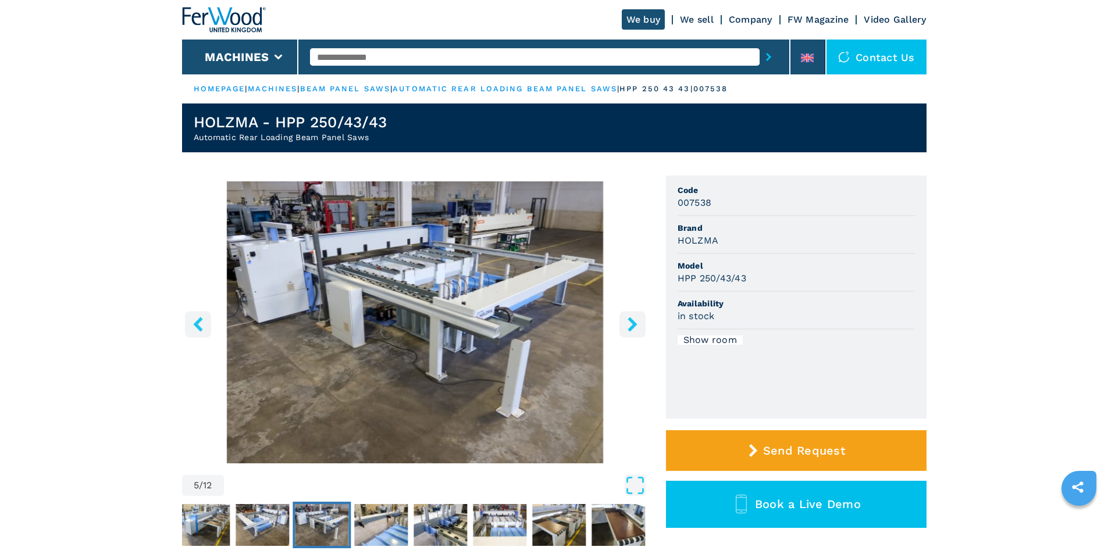
click at [632, 321] on icon "right-button" at bounding box center [632, 324] width 9 height 15
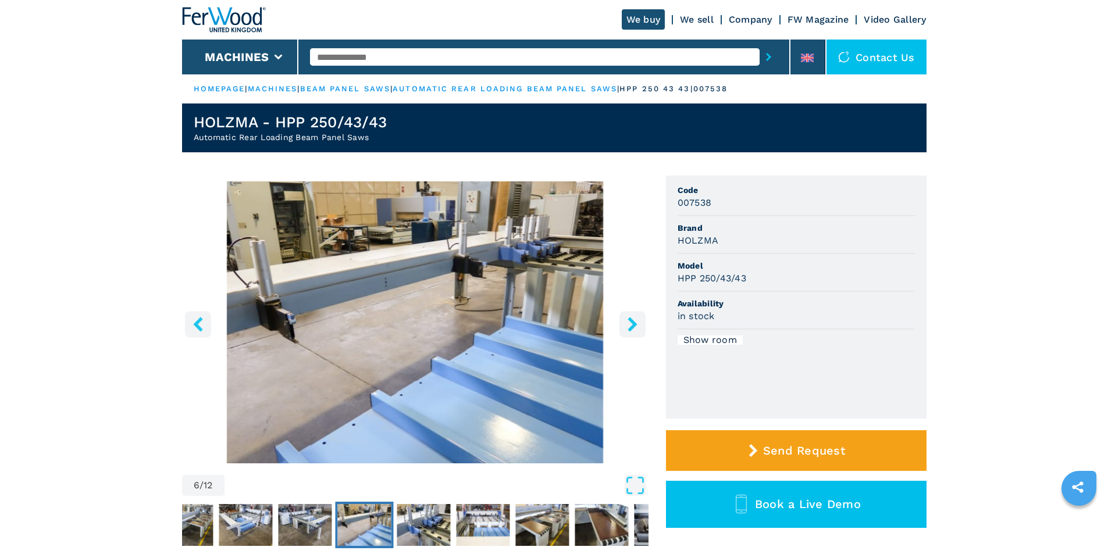
click at [632, 321] on icon "right-button" at bounding box center [632, 324] width 9 height 15
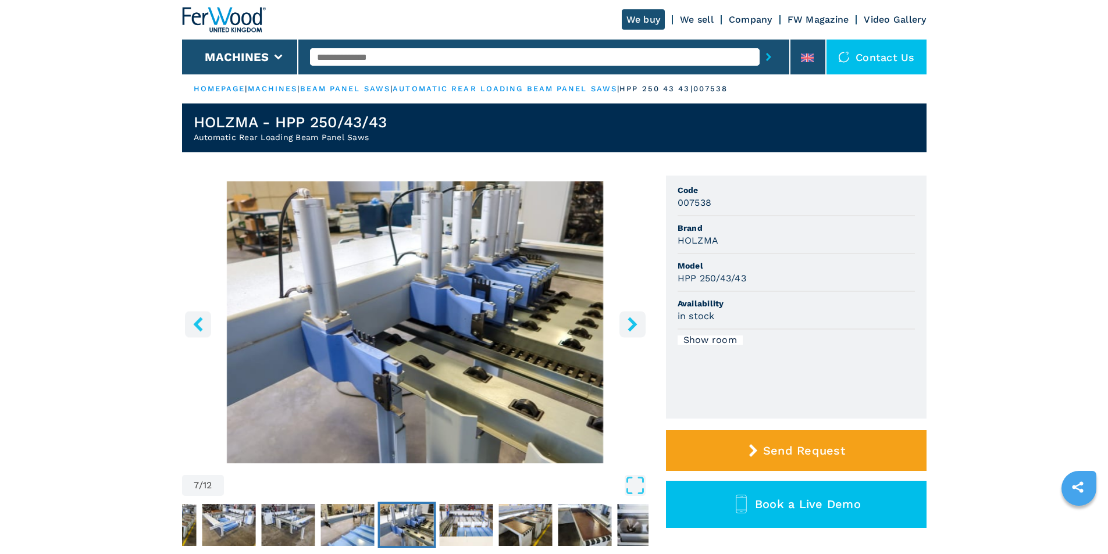
click at [632, 321] on icon "right-button" at bounding box center [632, 324] width 9 height 15
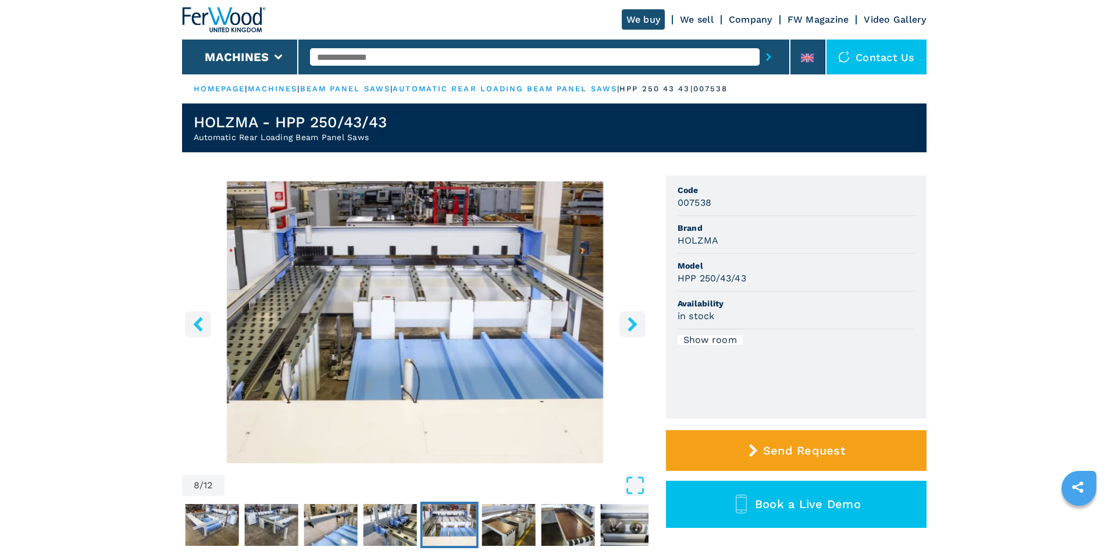
click at [632, 321] on icon "right-button" at bounding box center [632, 324] width 9 height 15
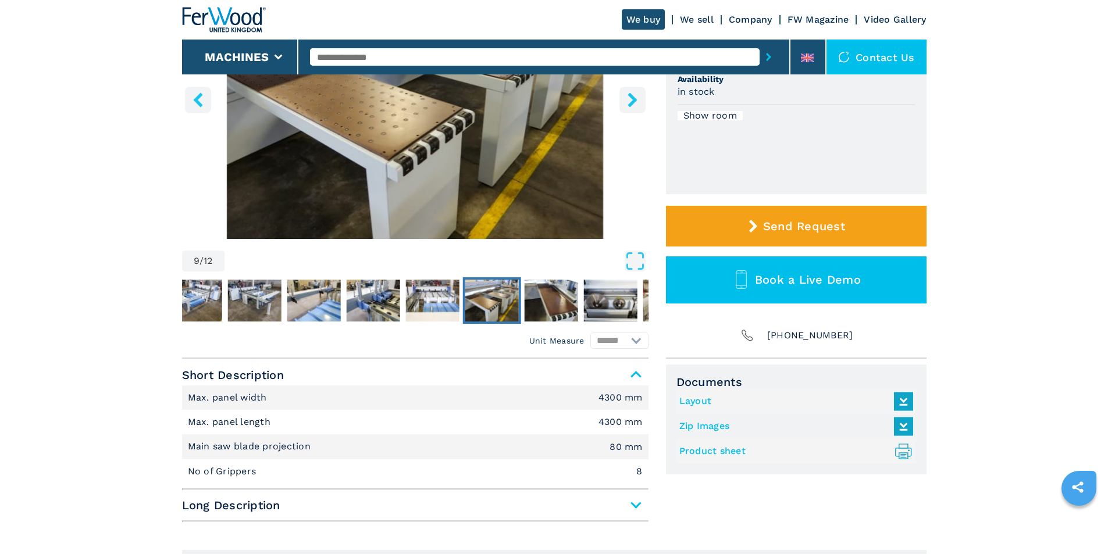
scroll to position [233, 0]
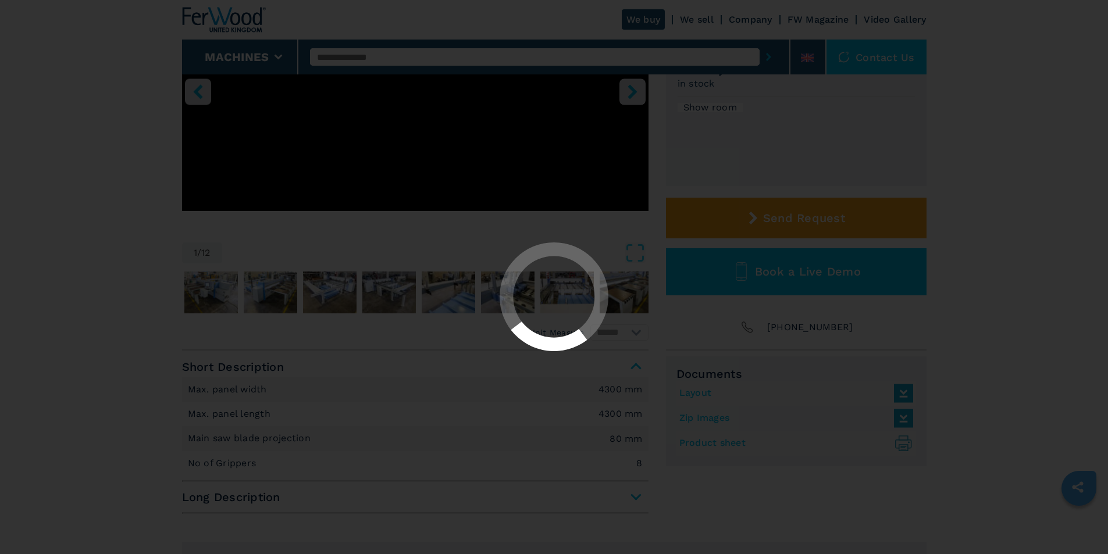
select select "**********"
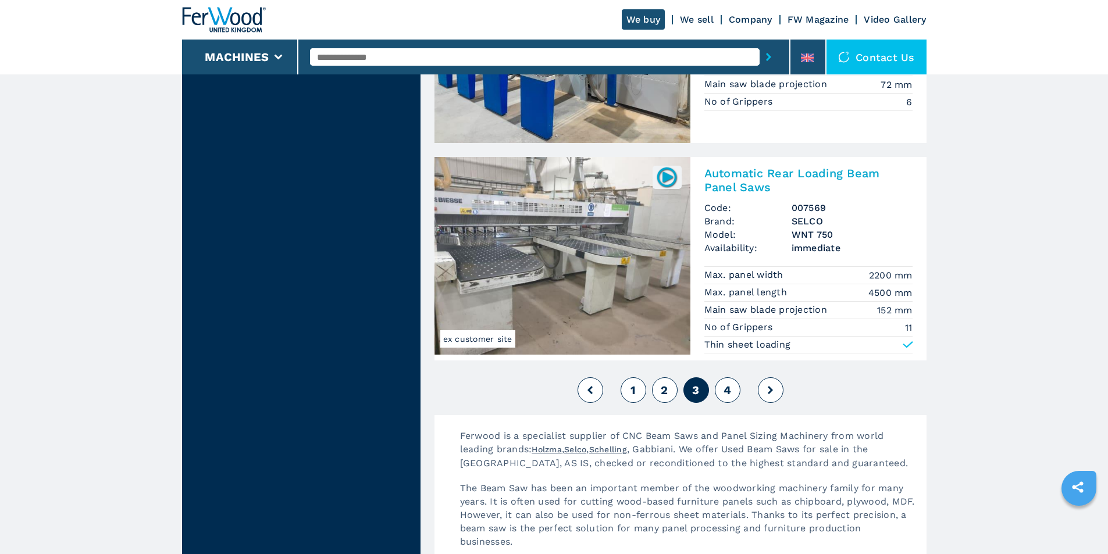
scroll to position [2665, 0]
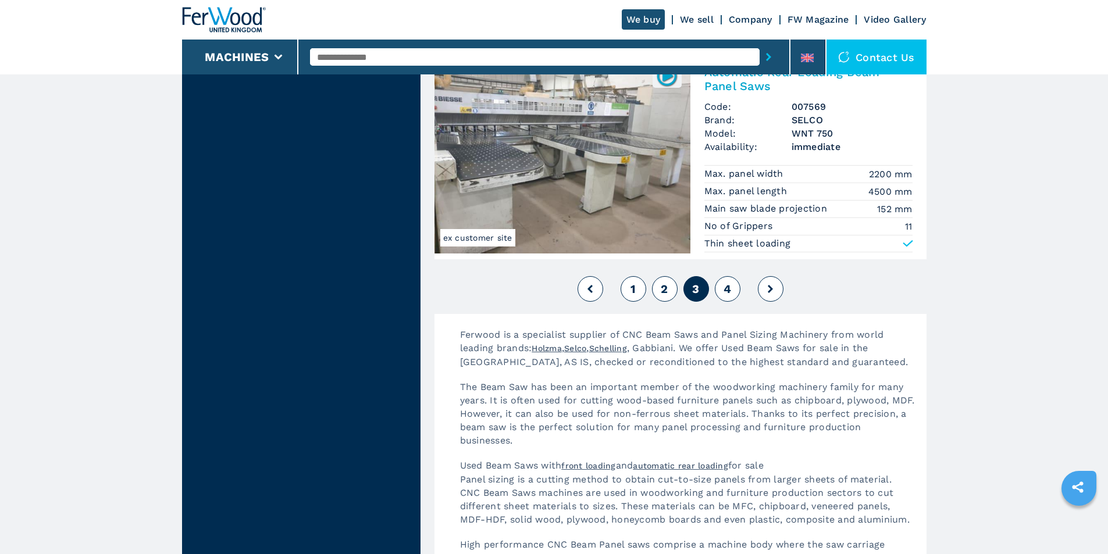
click at [770, 284] on button at bounding box center [771, 289] width 26 height 26
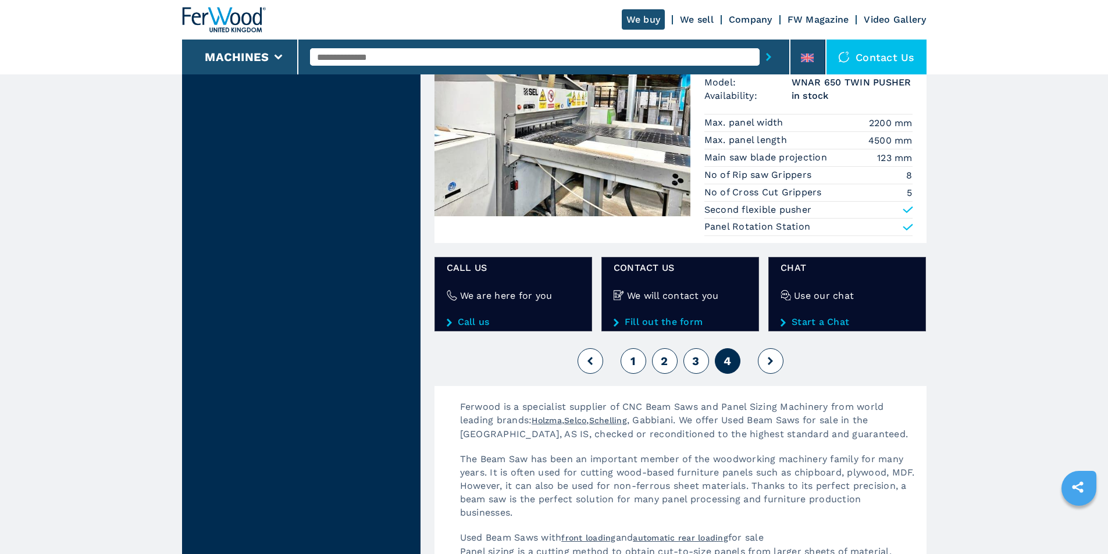
scroll to position [1571, 0]
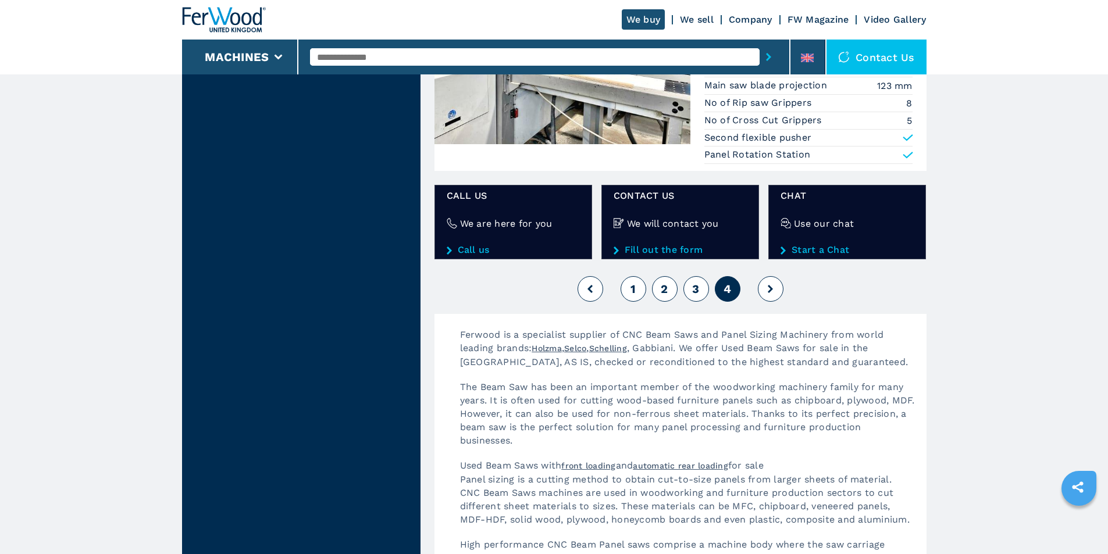
click at [767, 284] on button at bounding box center [771, 289] width 26 height 26
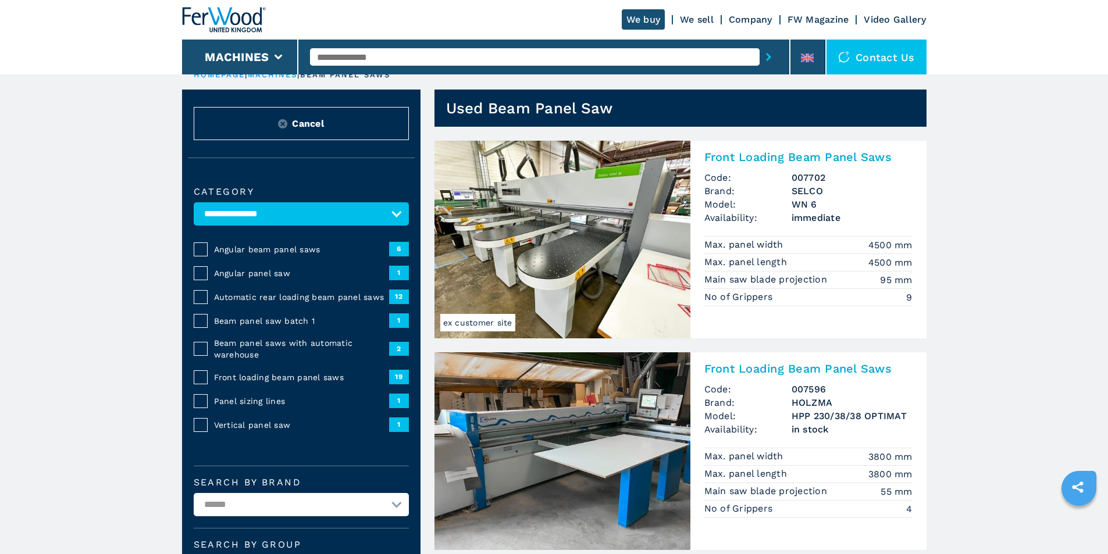
scroll to position [0, 0]
